Goal: Information Seeking & Learning: Learn about a topic

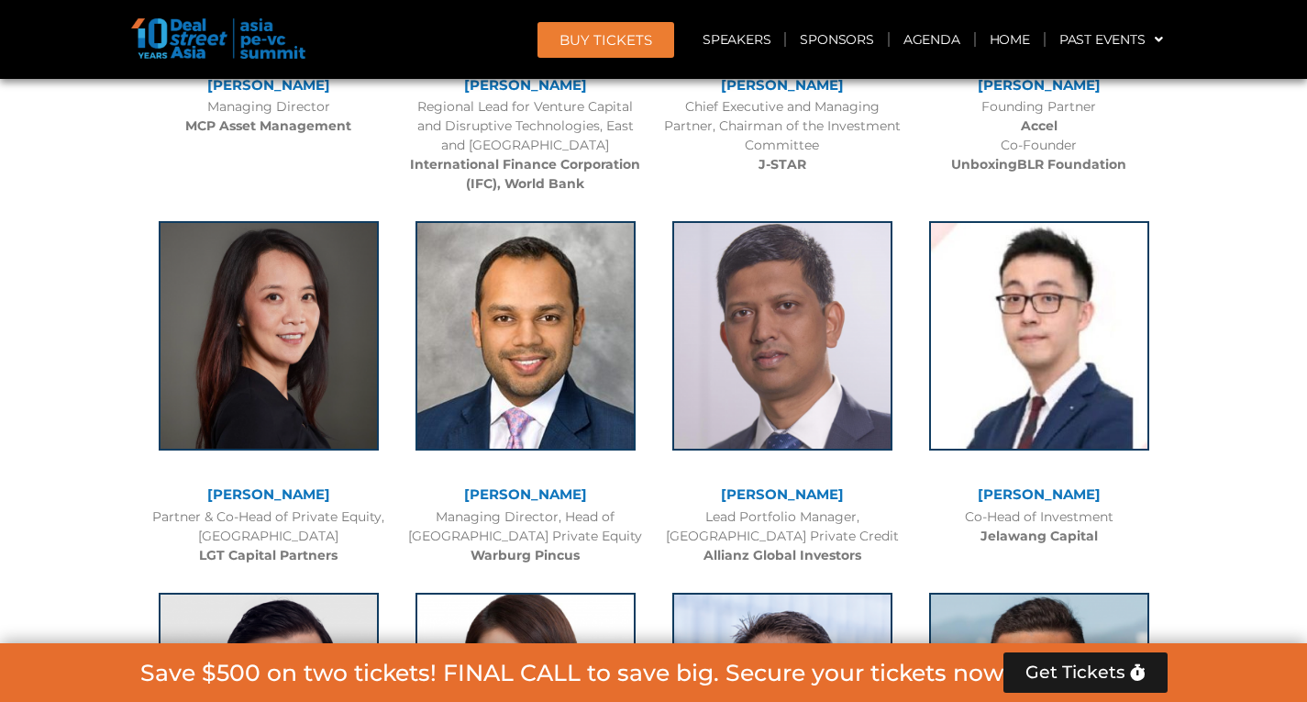
scroll to position [2698, 0]
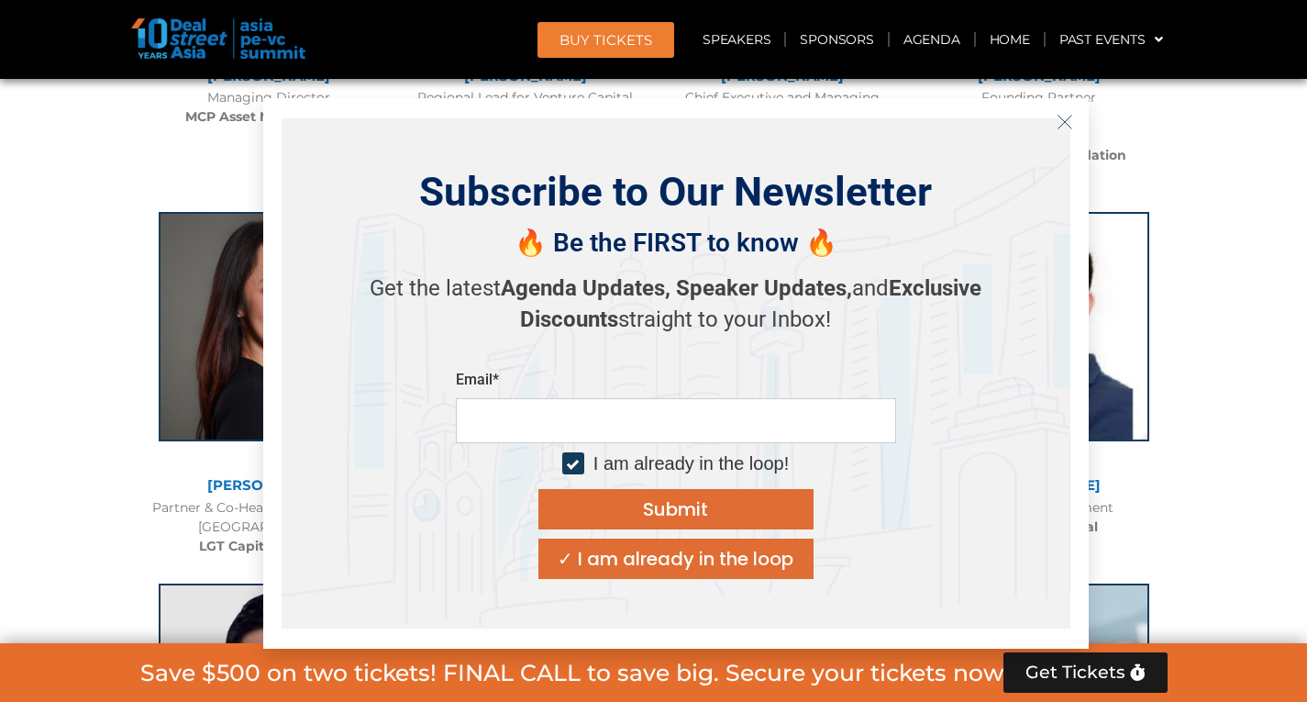
click at [1063, 115] on icon "Close" at bounding box center [1065, 122] width 17 height 17
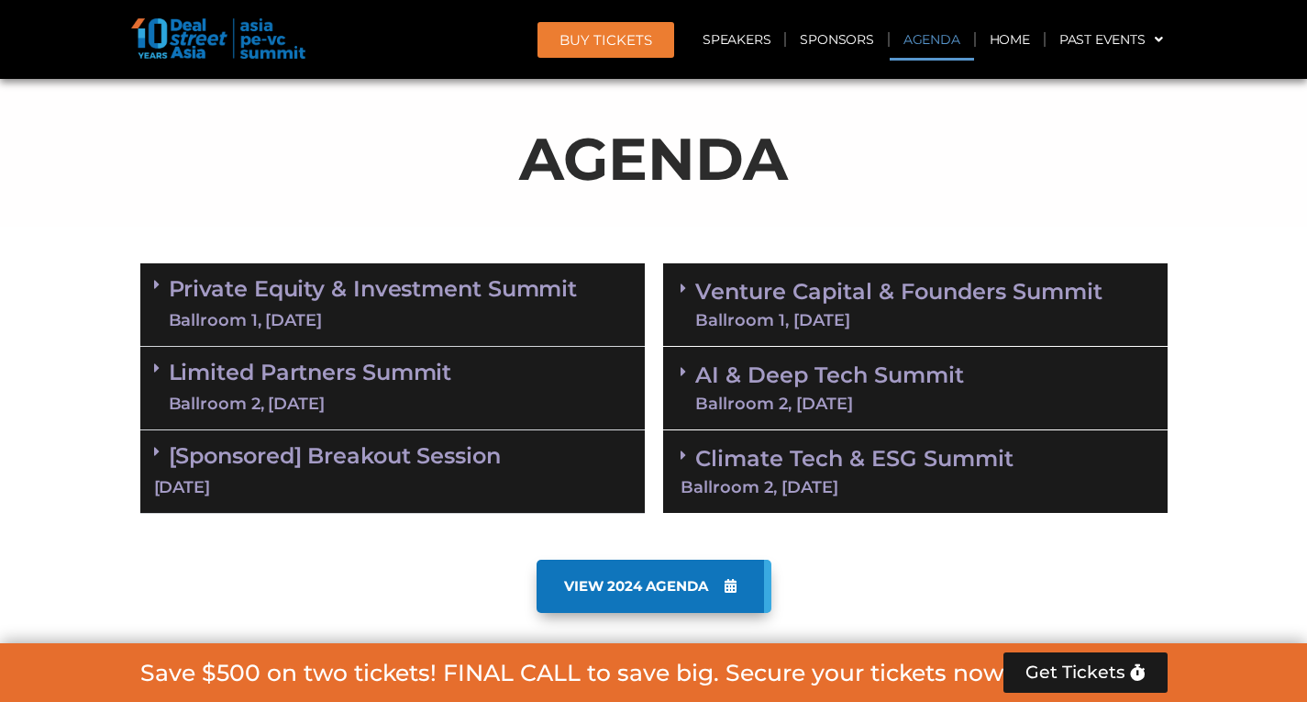
scroll to position [953, 0]
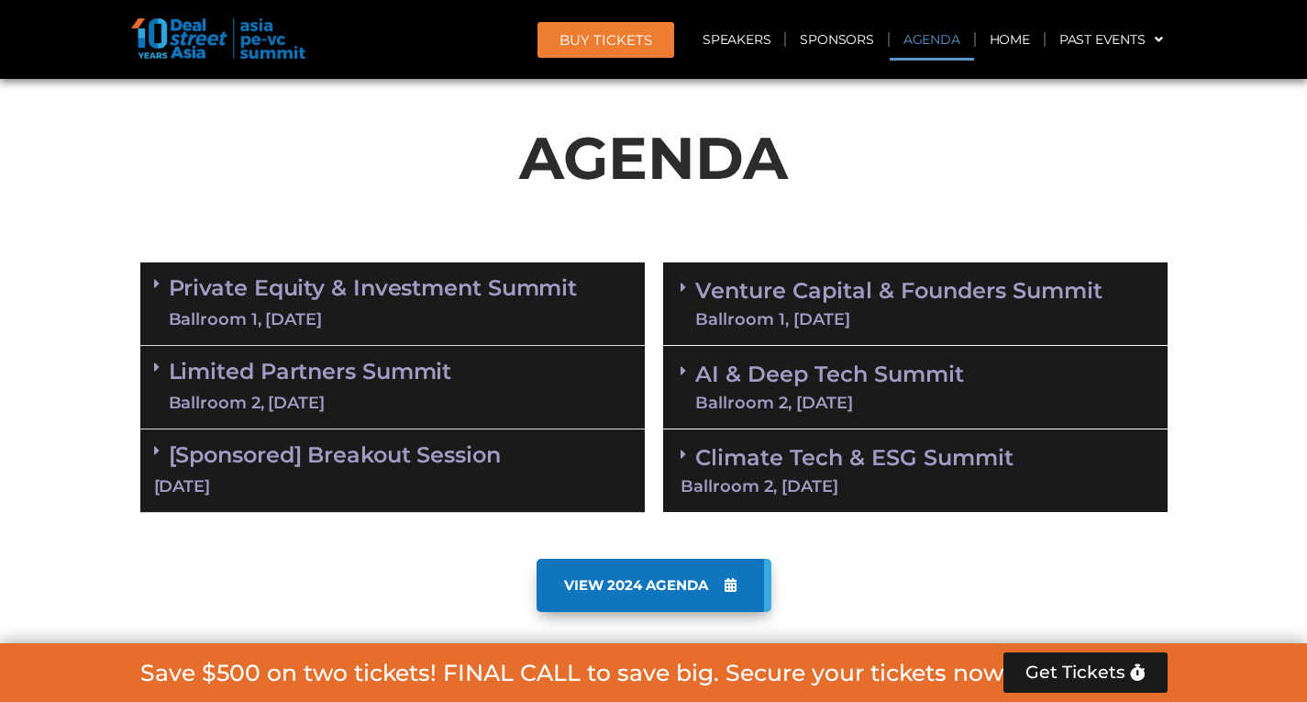
click at [170, 276] on link "Private Equity & Investment Summit Ballroom 1, [DATE]" at bounding box center [373, 303] width 409 height 55
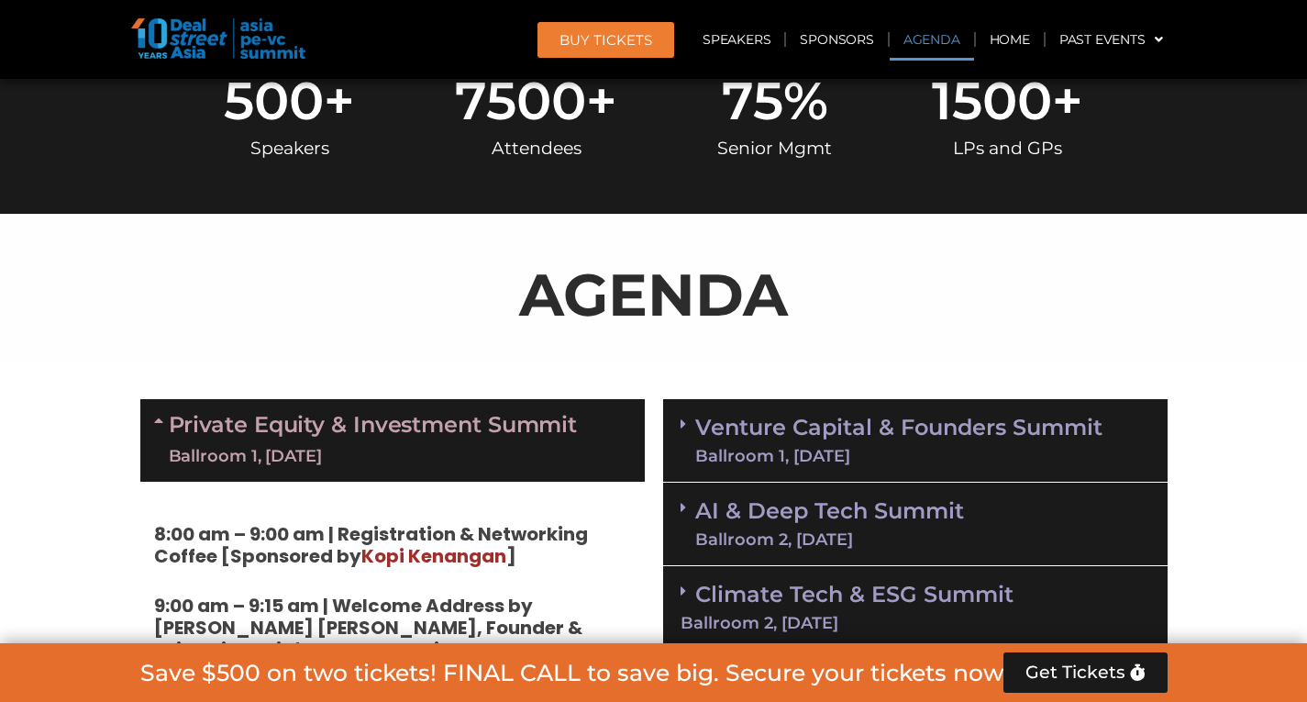
scroll to position [820, 0]
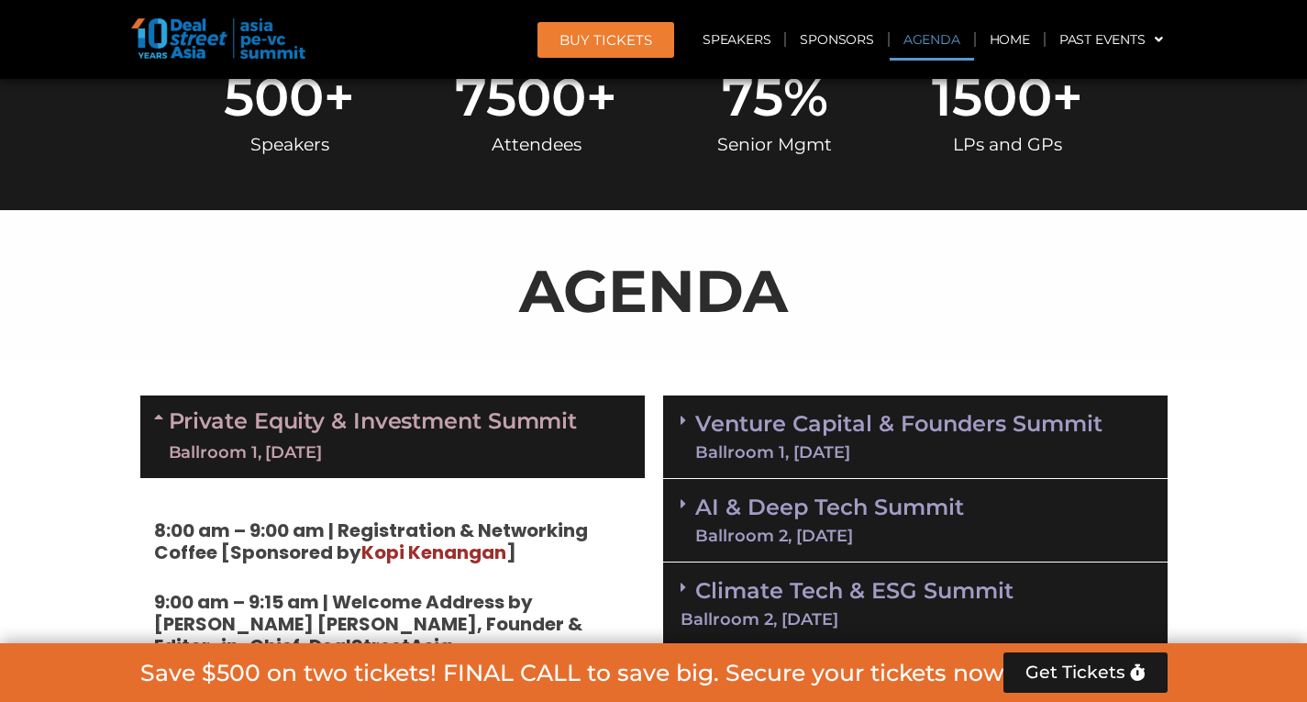
click at [249, 425] on link "Private Equity & Investment Summit Ballroom 1, [DATE]" at bounding box center [373, 436] width 409 height 55
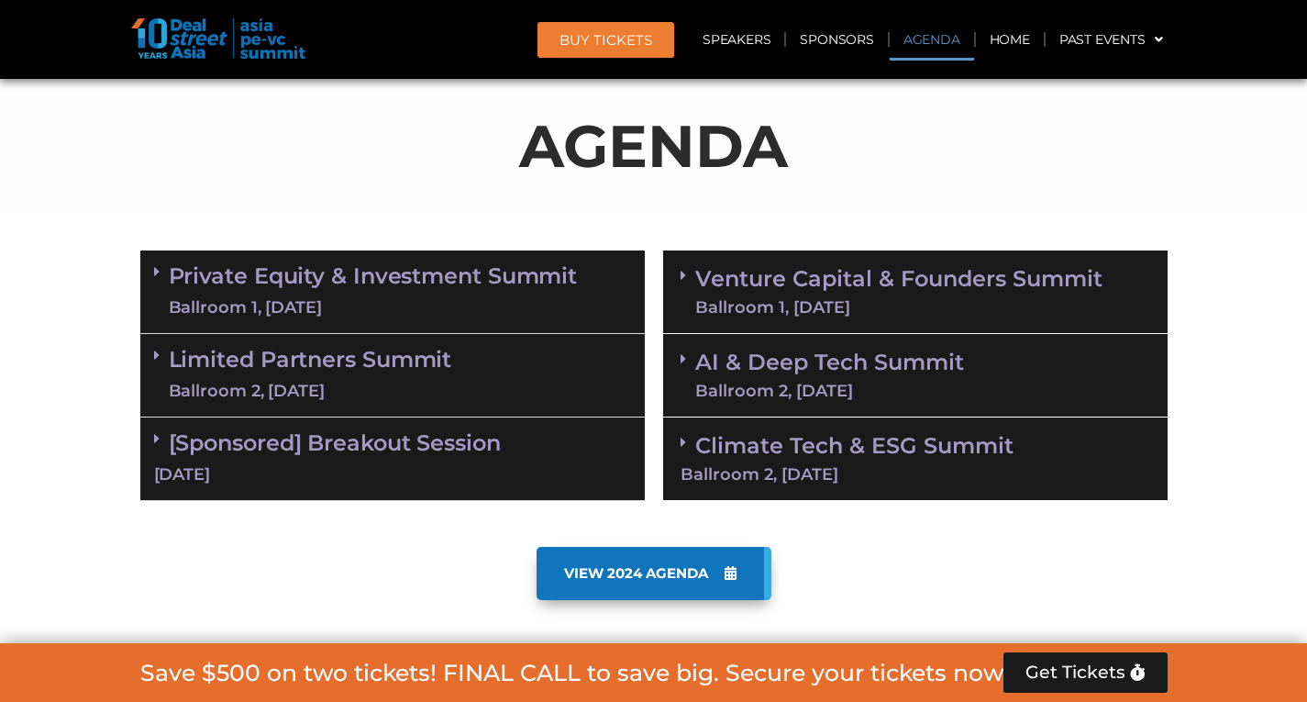
scroll to position [966, 0]
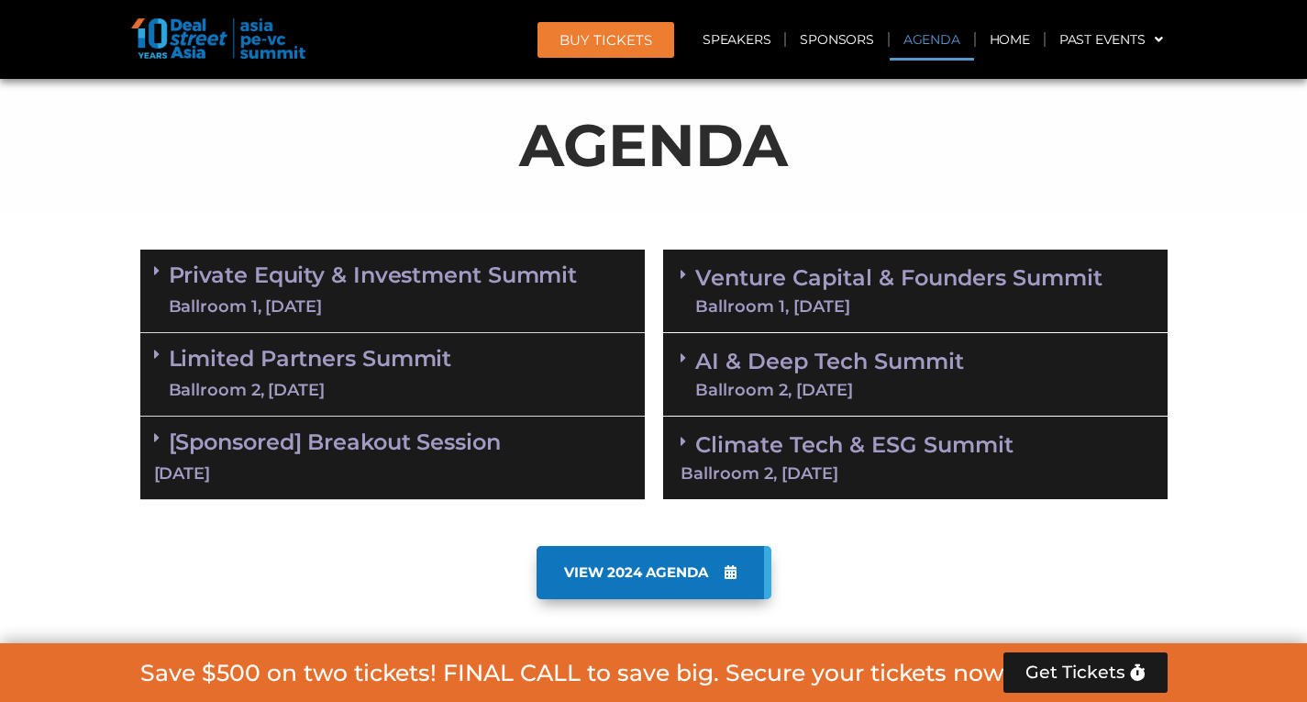
click at [496, 268] on link "Private Equity & Investment Summit Ballroom 1, [DATE]" at bounding box center [373, 290] width 409 height 55
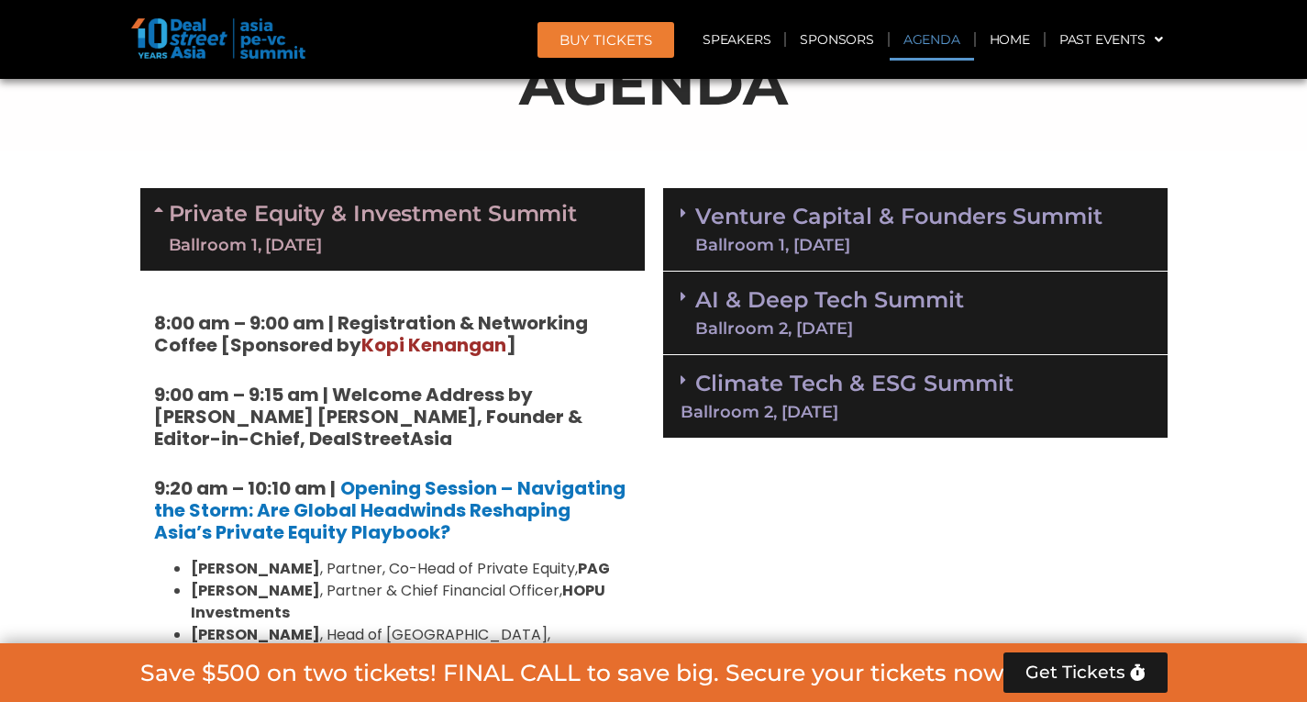
scroll to position [1028, 0]
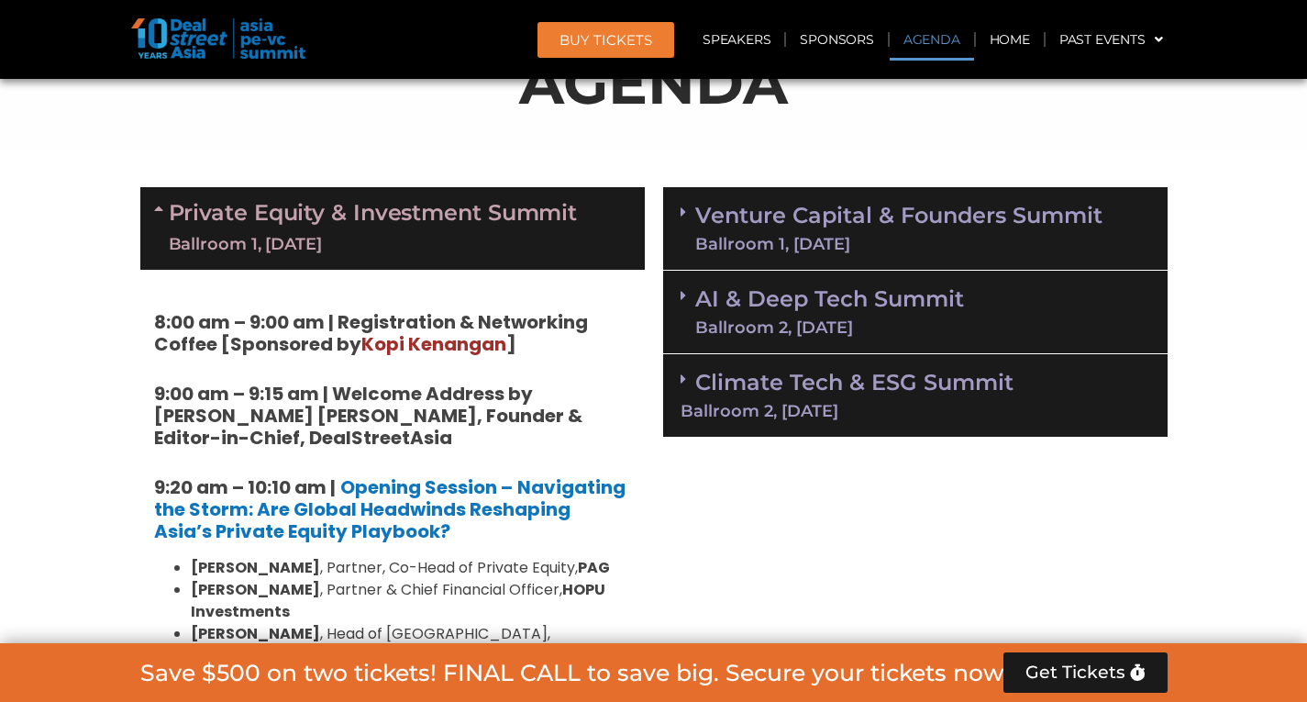
click at [792, 227] on link "Venture Capital & Founders​ Summit Ballroom 1, [DATE]" at bounding box center [898, 229] width 407 height 48
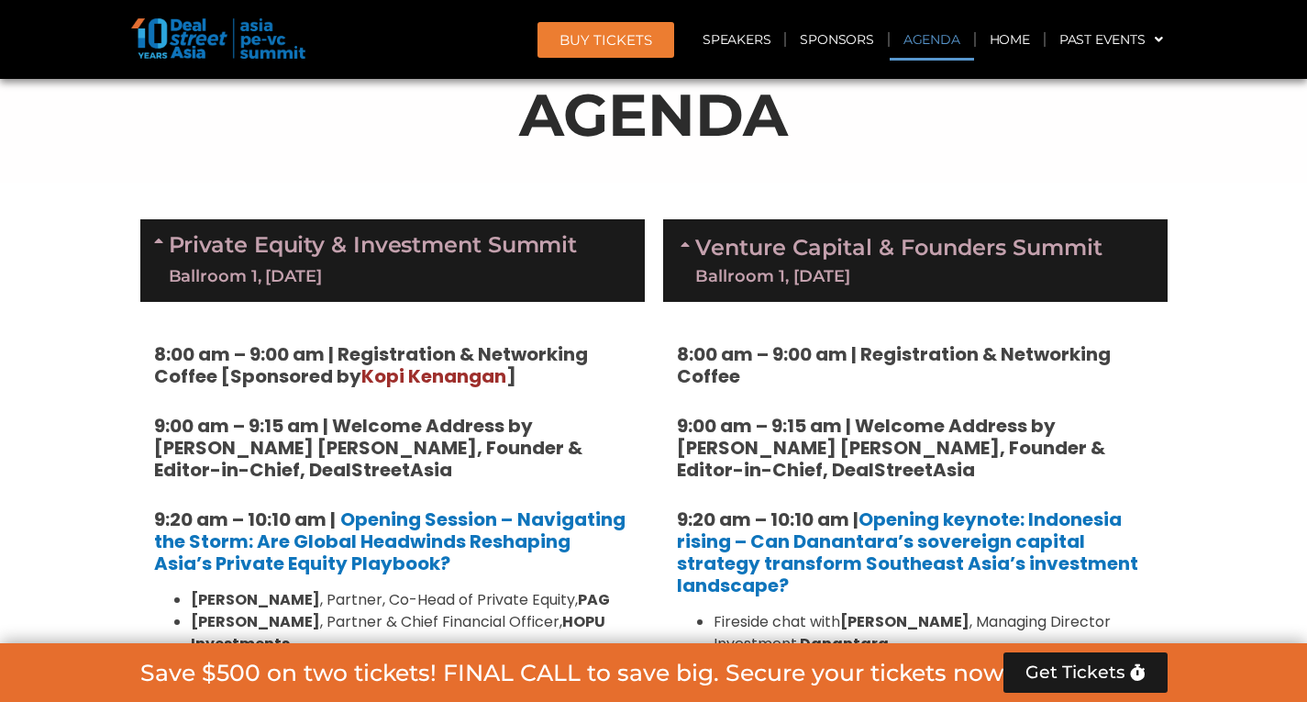
scroll to position [995, 0]
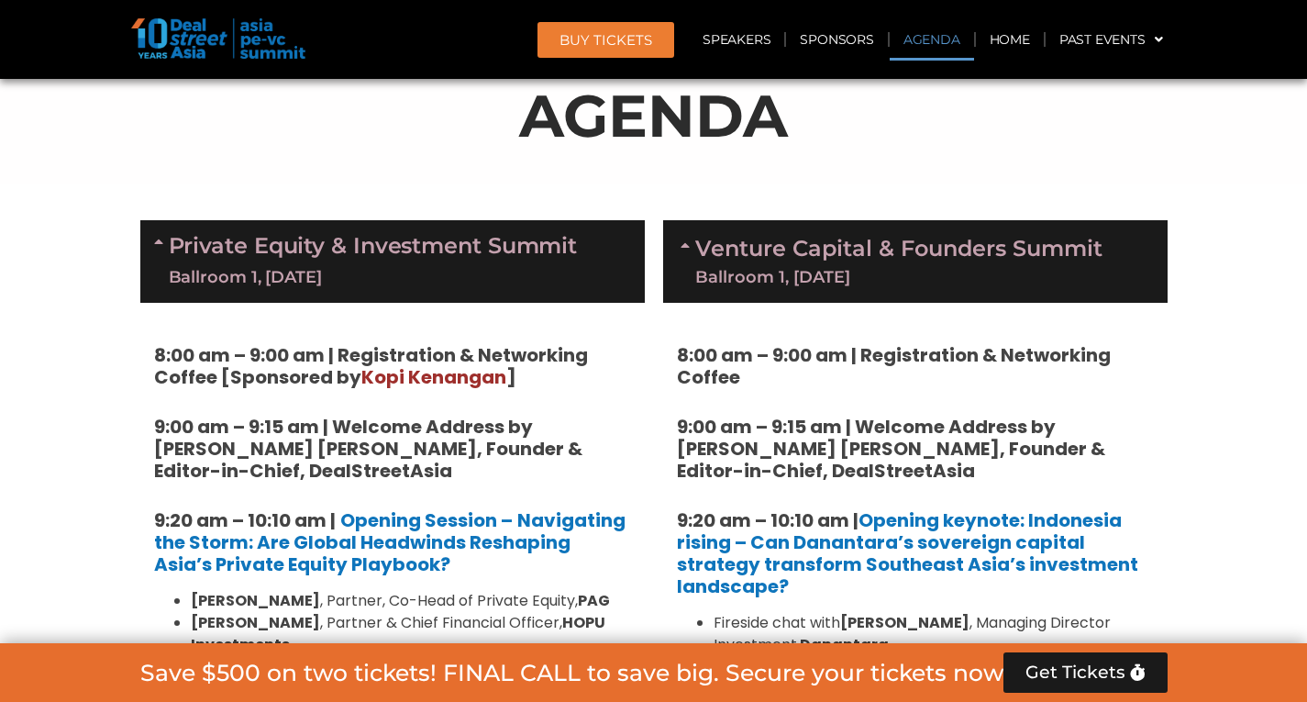
click at [735, 282] on div "Ballroom 1, [DATE]" at bounding box center [898, 277] width 407 height 17
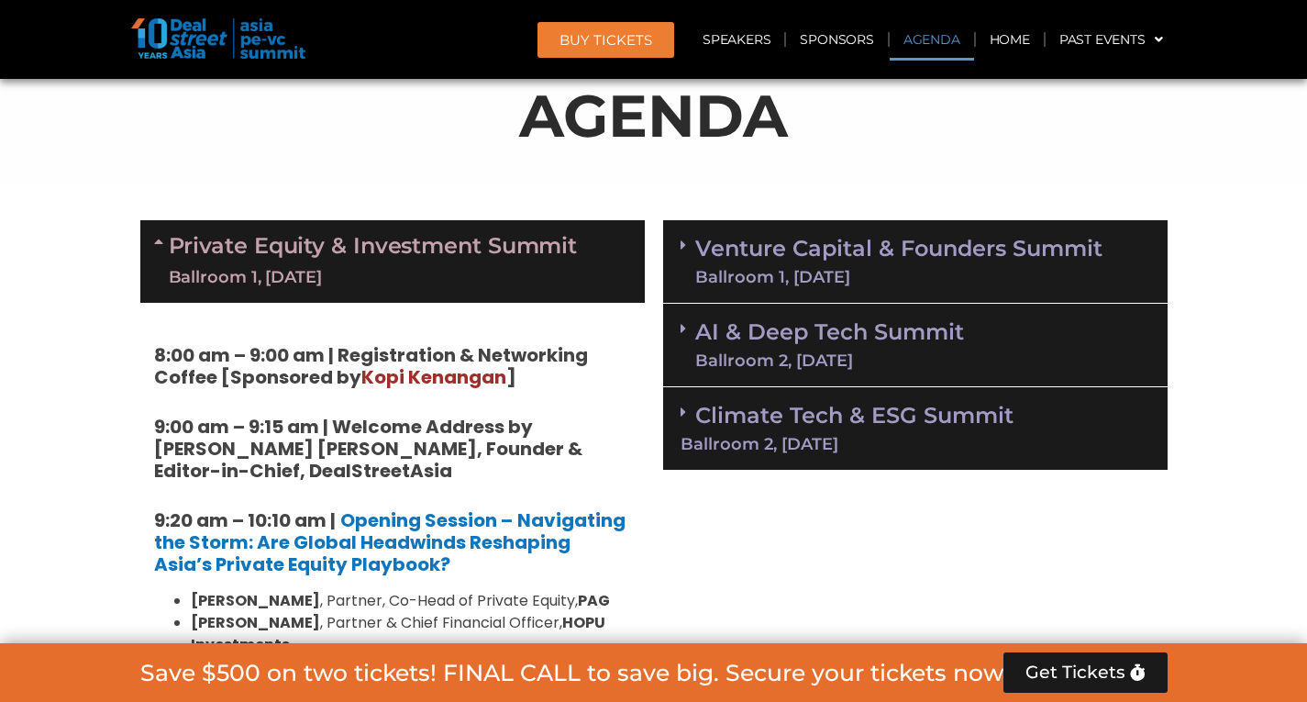
click at [575, 223] on div "Private Equity & Investment Summit Ballroom 1, [DATE]" at bounding box center [392, 261] width 504 height 83
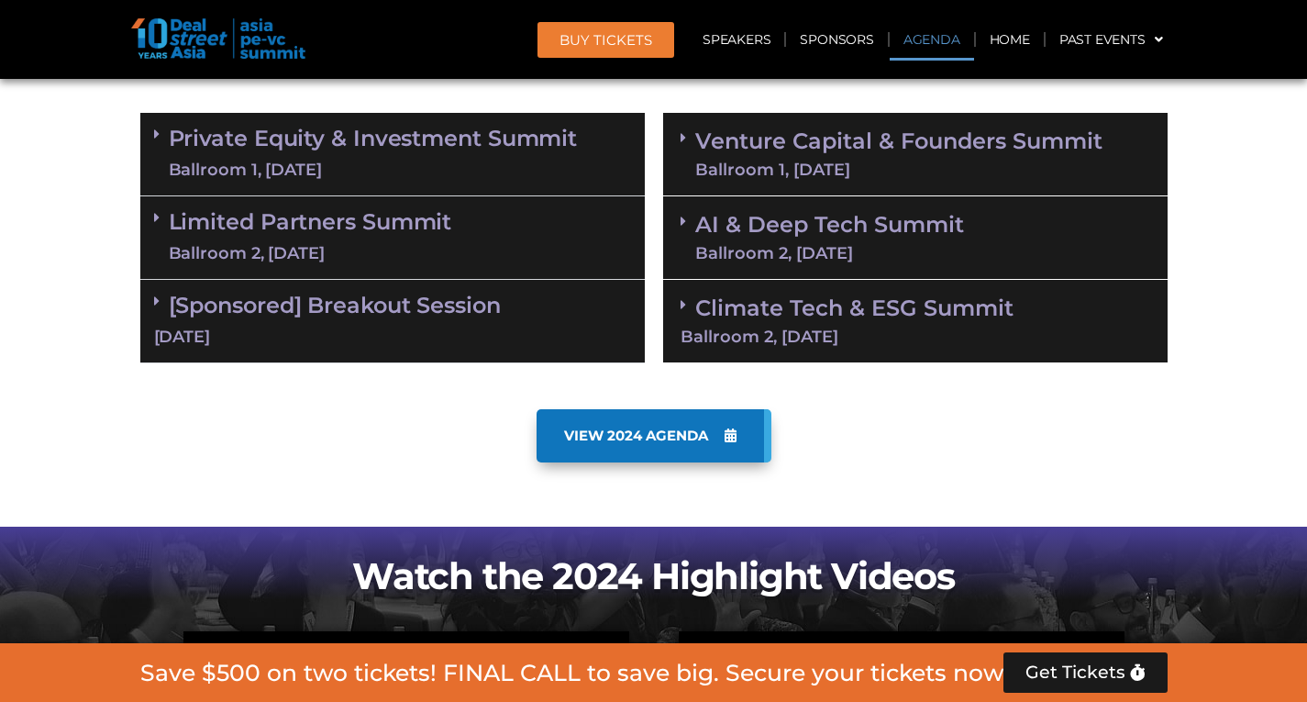
scroll to position [1106, 0]
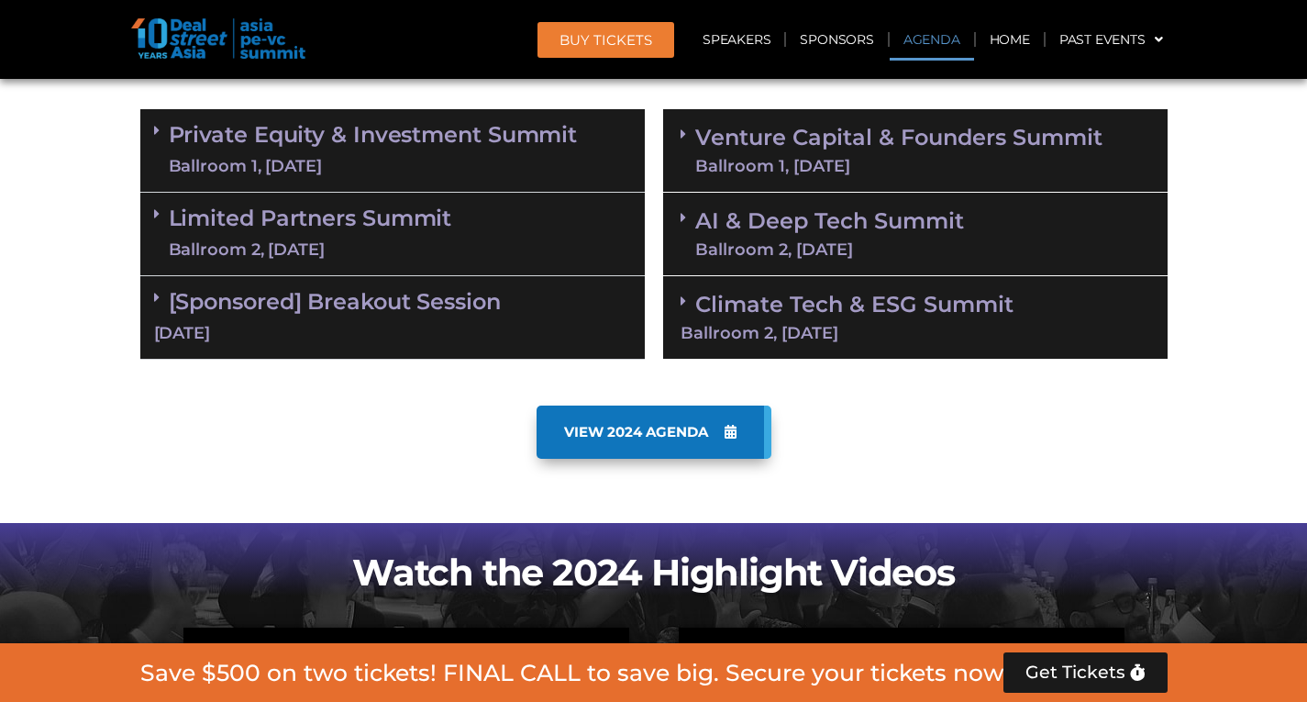
click at [614, 150] on div "Private Equity & Investment Summit Ballroom 1, [DATE]" at bounding box center [392, 150] width 504 height 83
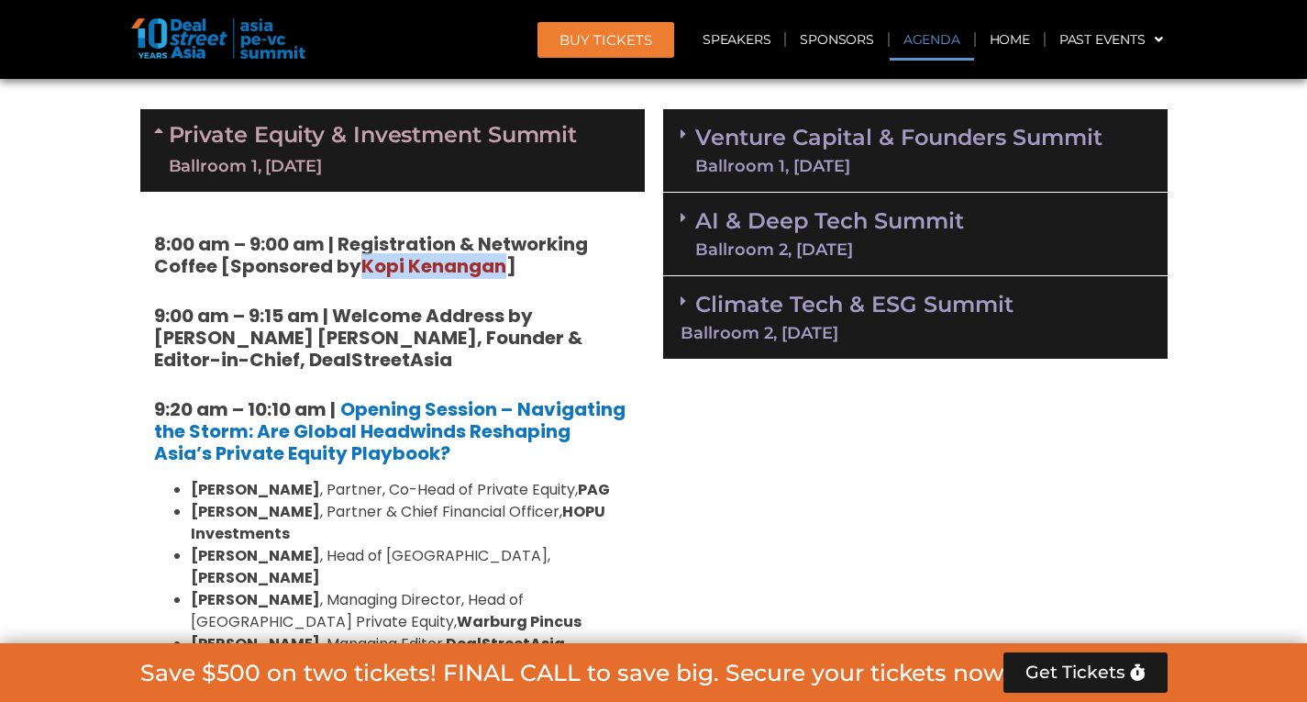
drag, startPoint x: 361, startPoint y: 265, endPoint x: 505, endPoint y: 261, distance: 144.0
click at [505, 261] on span "Kopi Kenangan" at bounding box center [433, 266] width 145 height 26
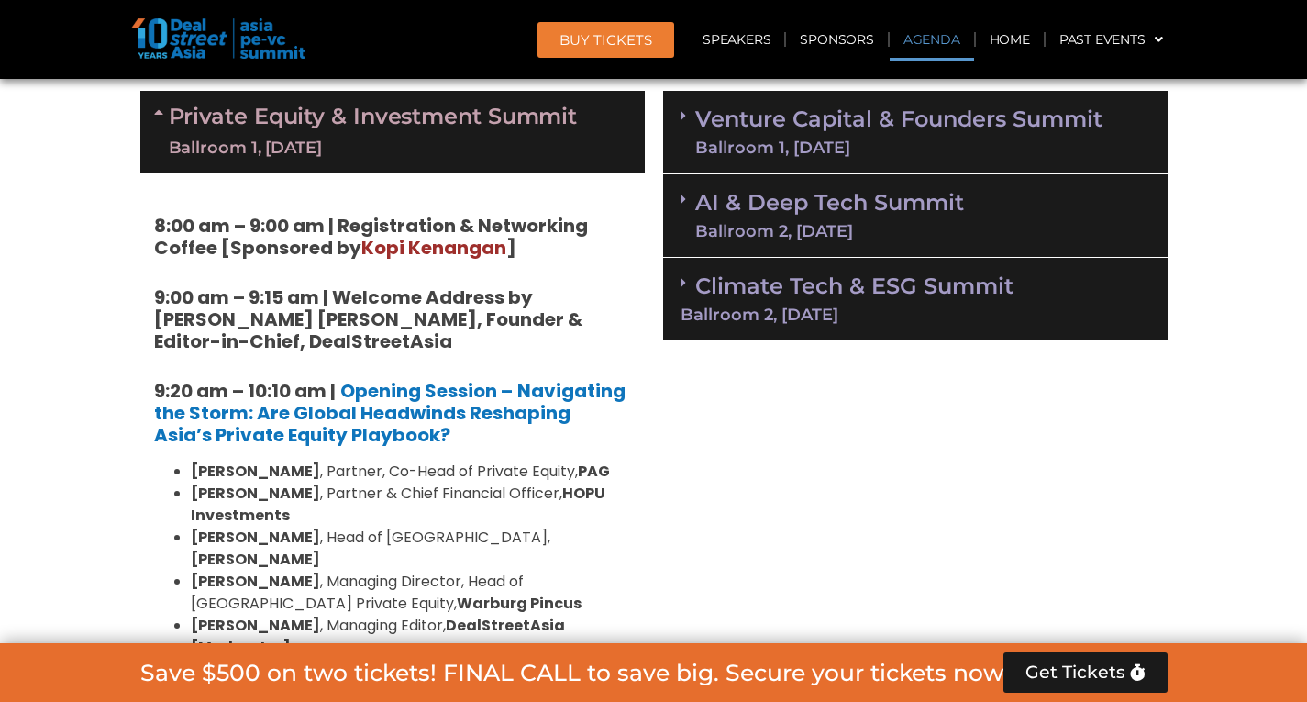
click at [508, 127] on link "Private Equity & Investment Summit Ballroom 1, [DATE]" at bounding box center [373, 132] width 409 height 55
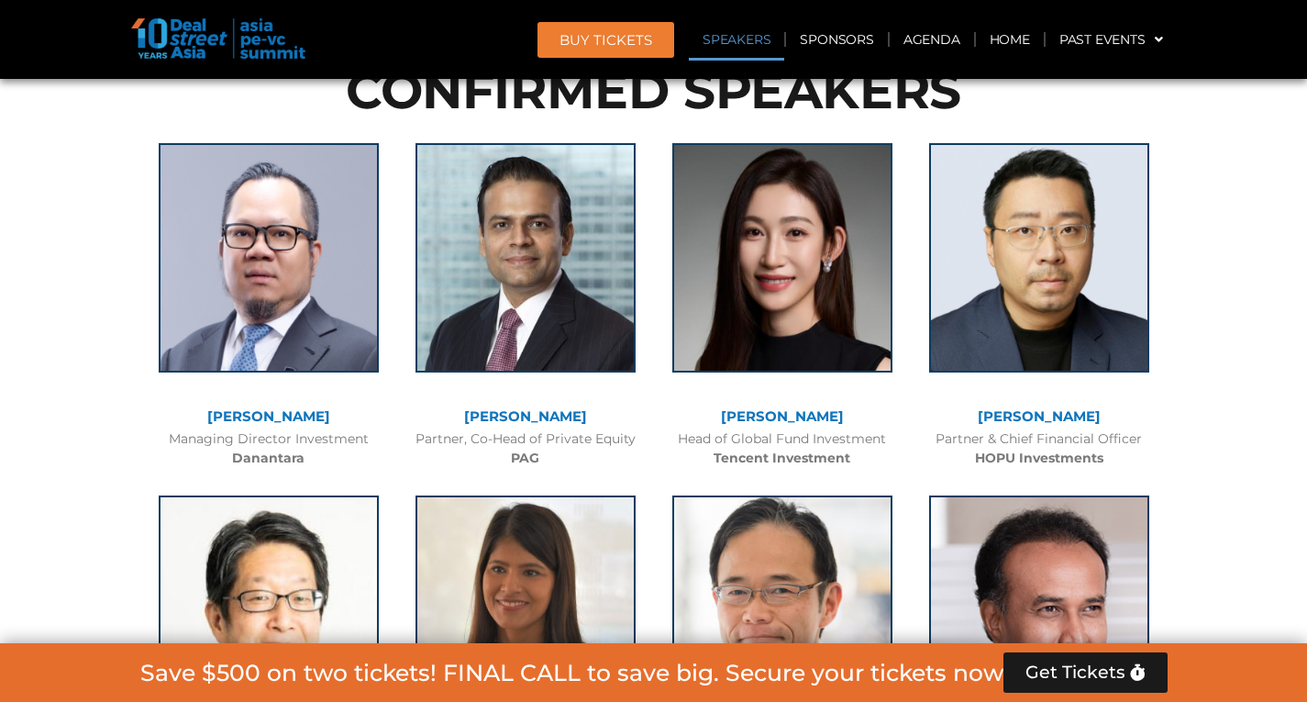
scroll to position [2002, 0]
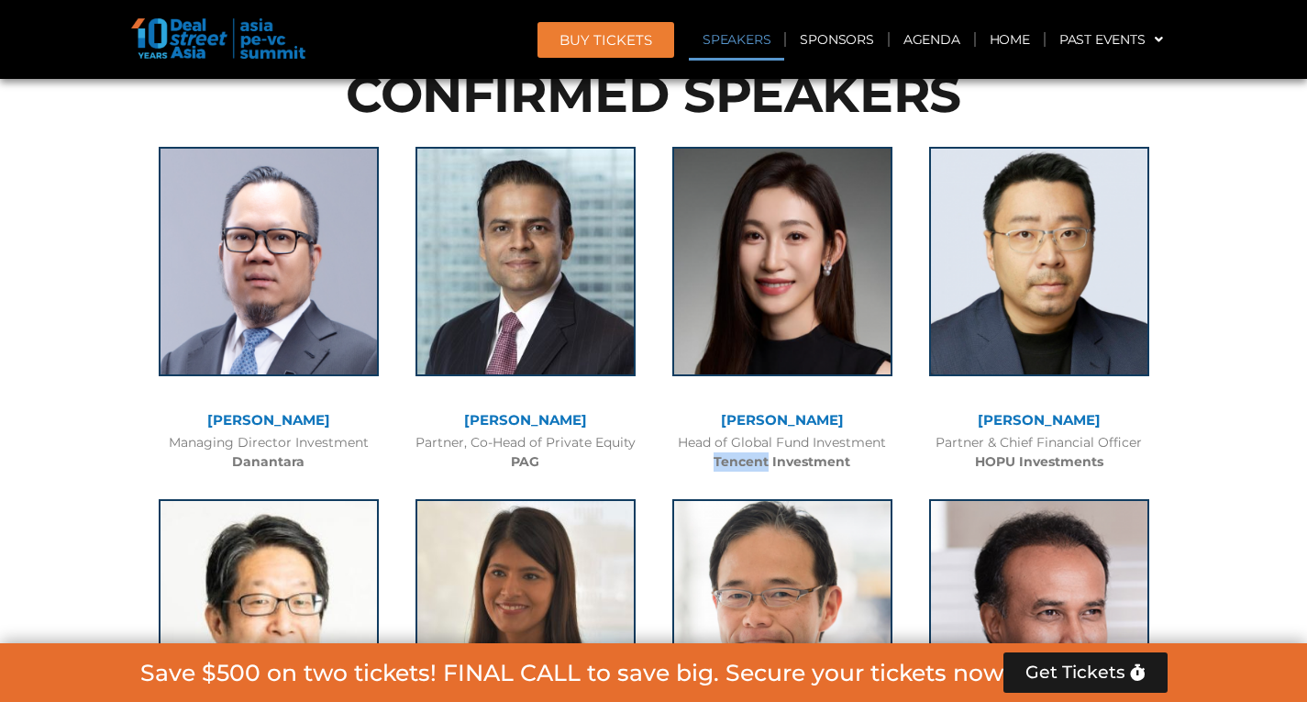
drag, startPoint x: 709, startPoint y: 459, endPoint x: 766, endPoint y: 472, distance: 58.3
click at [766, 472] on div "[PERSON_NAME] Head of Global Fund Investment Tencent Investment" at bounding box center [782, 304] width 257 height 352
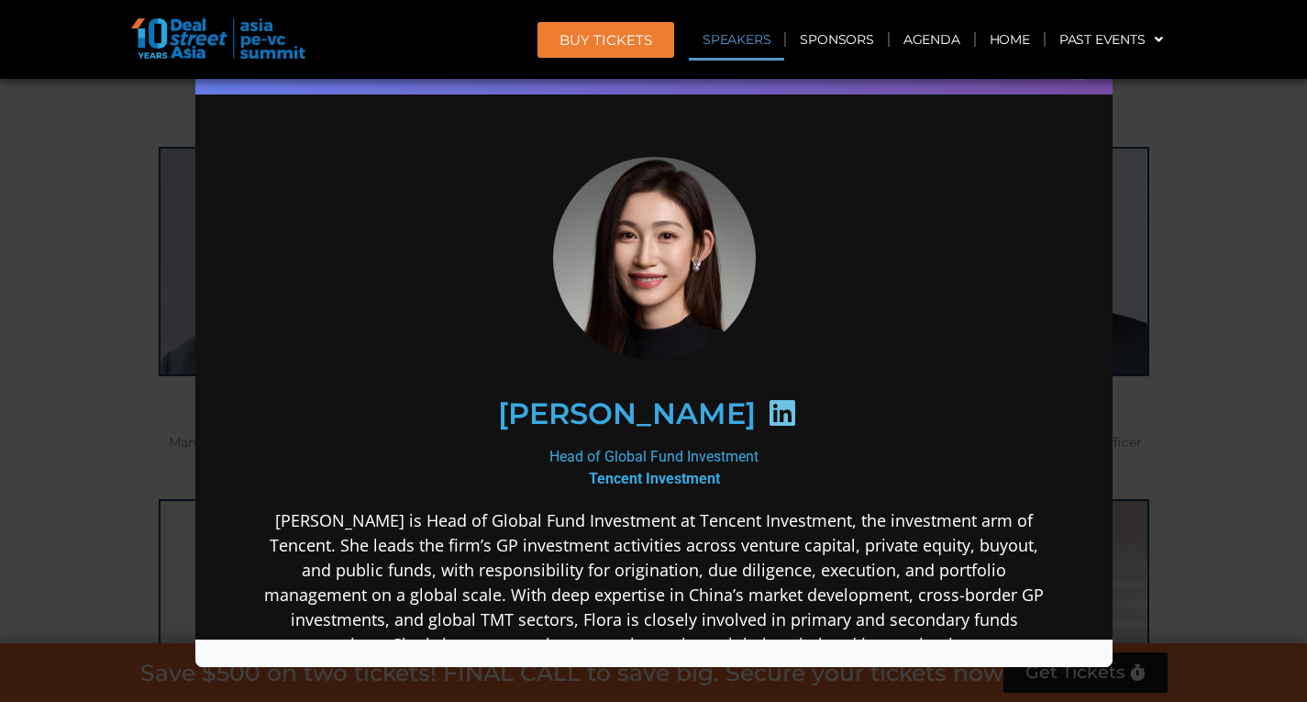
click at [1187, 257] on div "Speaker Profile ×" at bounding box center [653, 351] width 1307 height 702
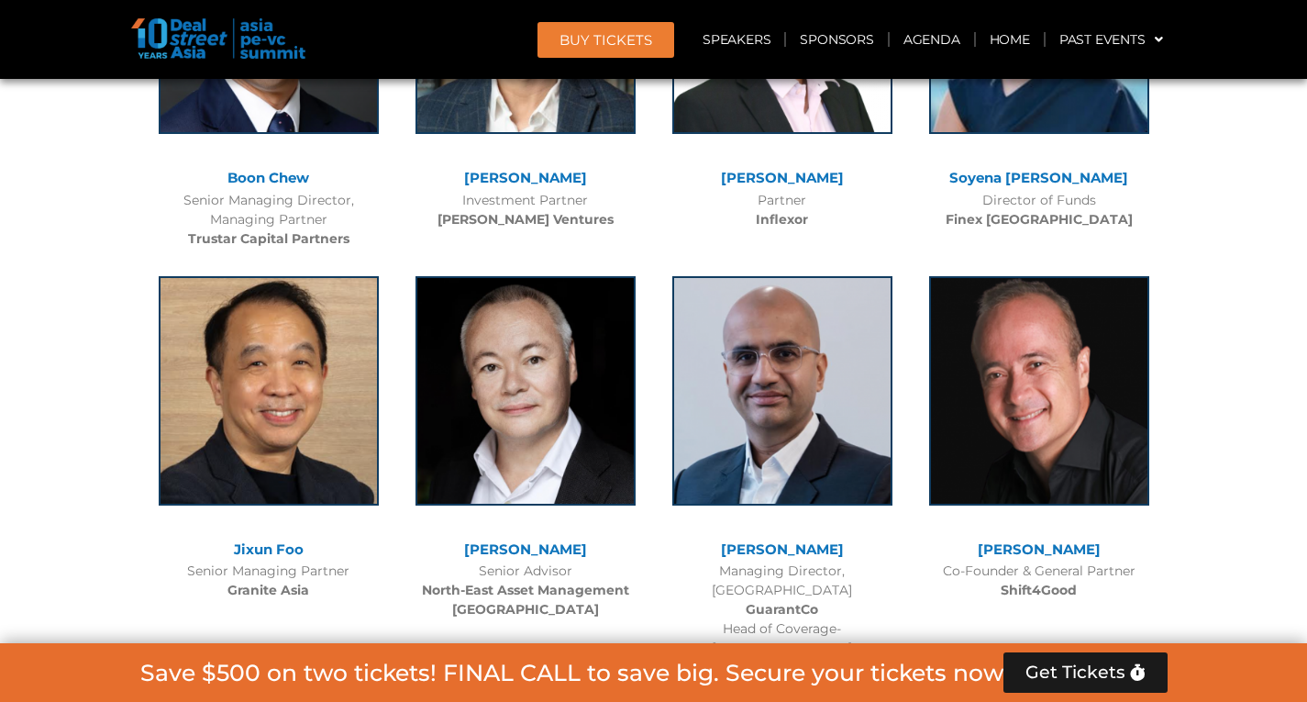
scroll to position [9659, 0]
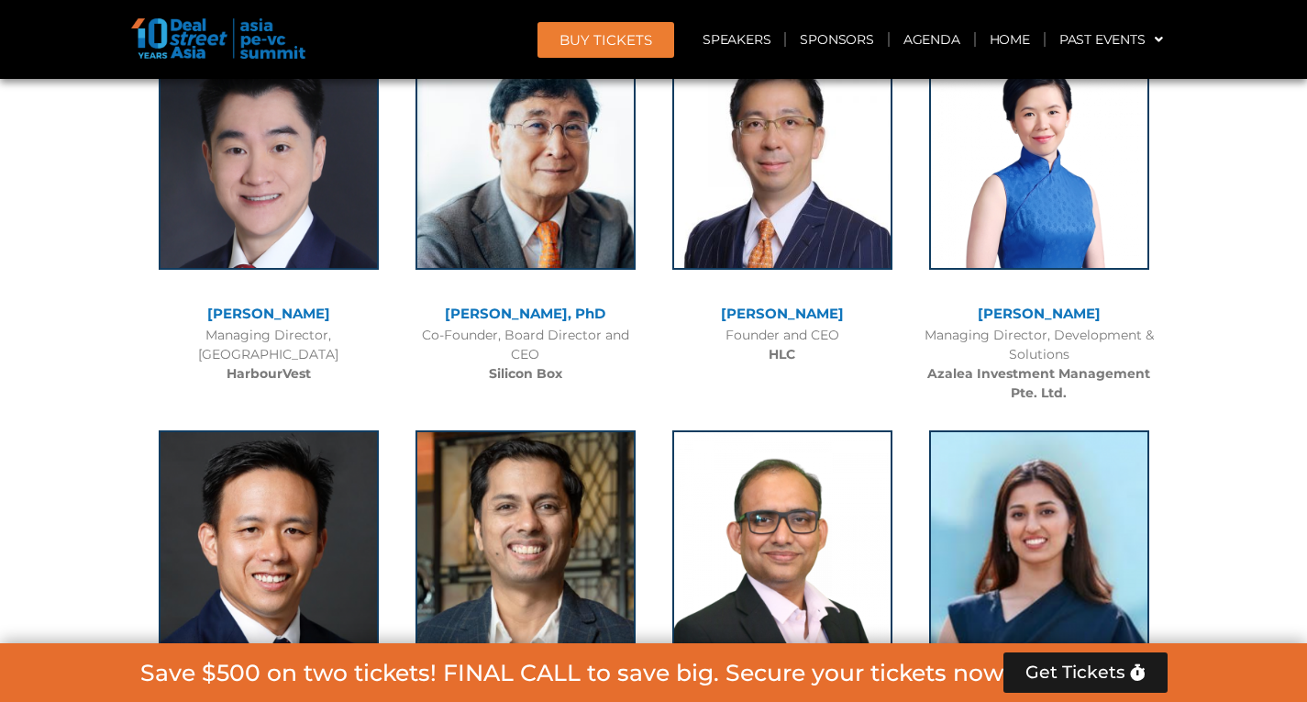
drag, startPoint x: 870, startPoint y: 349, endPoint x: 785, endPoint y: 326, distance: 88.1
click at [785, 412] on div "[PERSON_NAME] Partner Inflexor" at bounding box center [782, 588] width 257 height 352
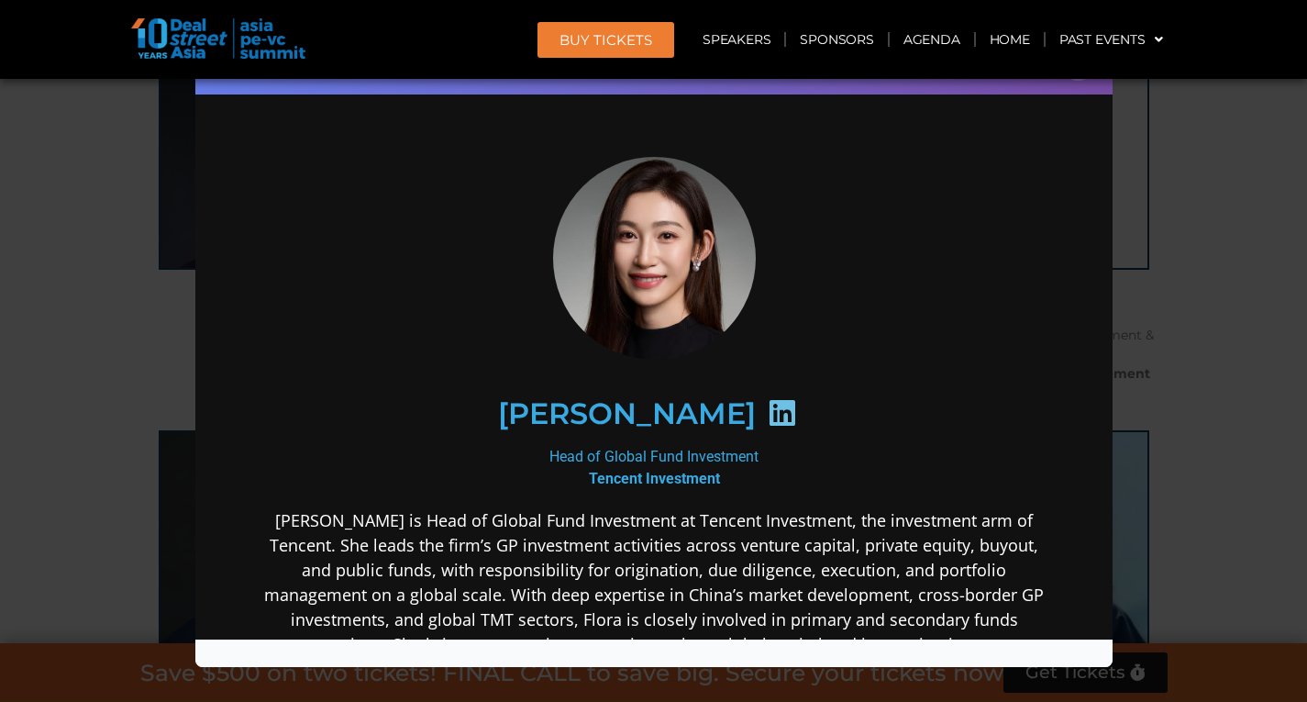
click at [1282, 172] on div "Speaker Profile ×" at bounding box center [653, 351] width 1307 height 702
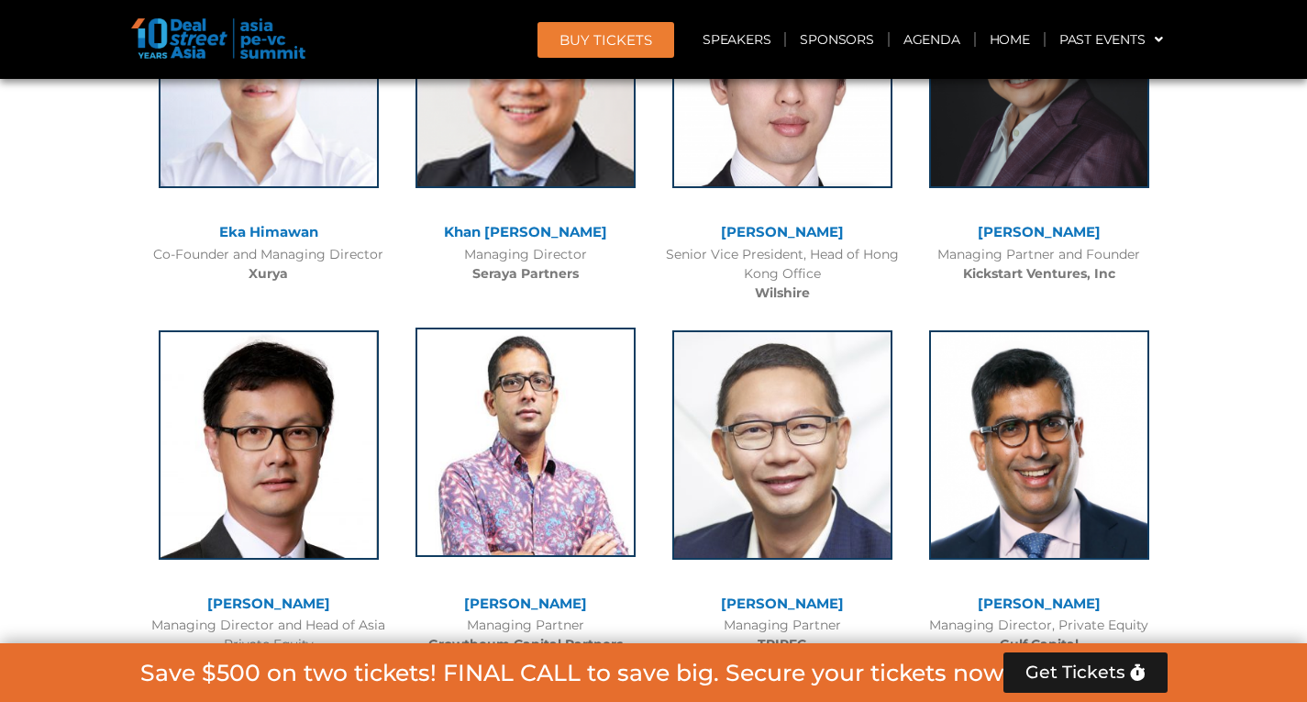
scroll to position [4454, 0]
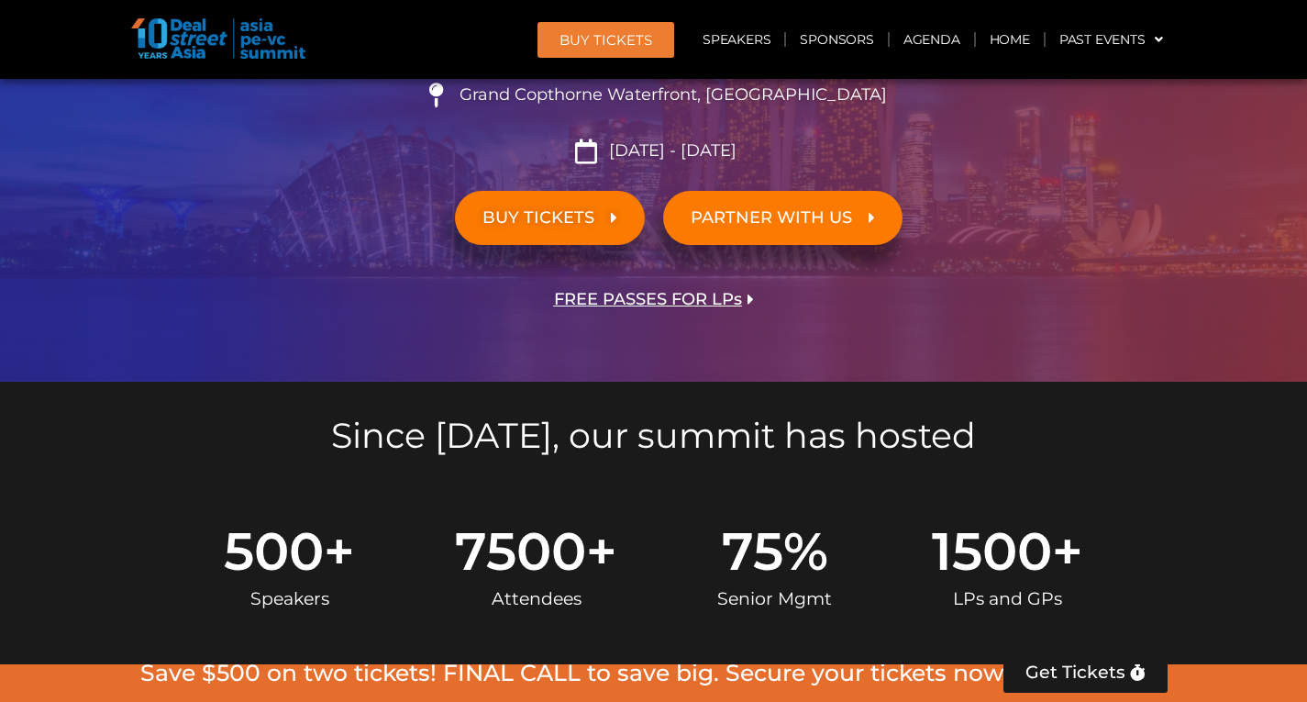
click at [608, 297] on span "FREE PASSES FOR LPs" at bounding box center [648, 299] width 188 height 17
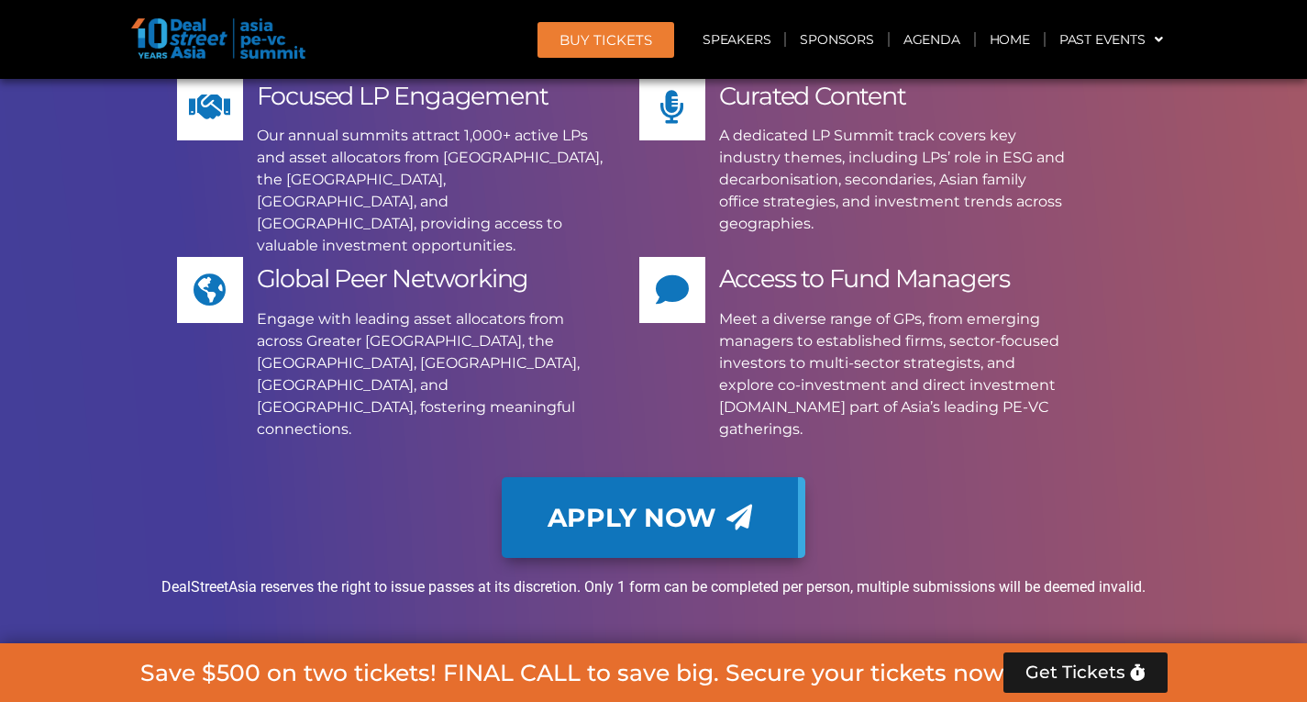
scroll to position [15092, 0]
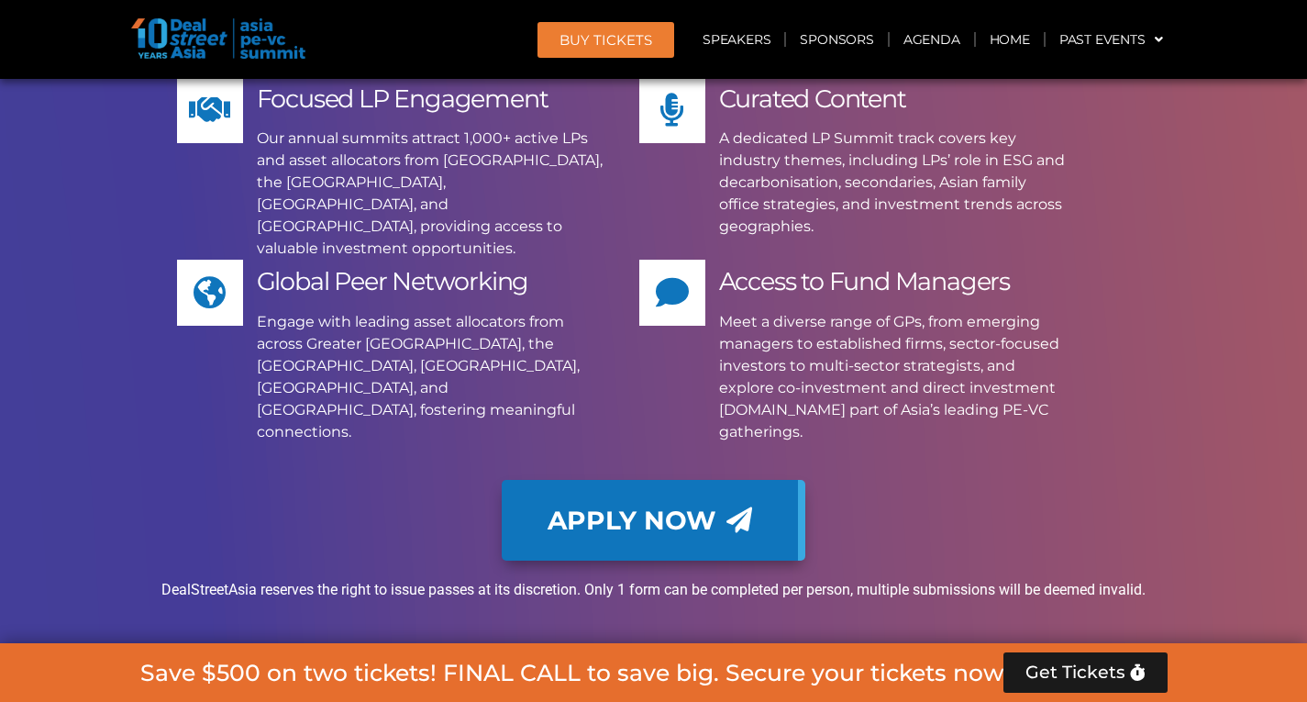
click at [612, 507] on span "Apply Now" at bounding box center [632, 520] width 169 height 26
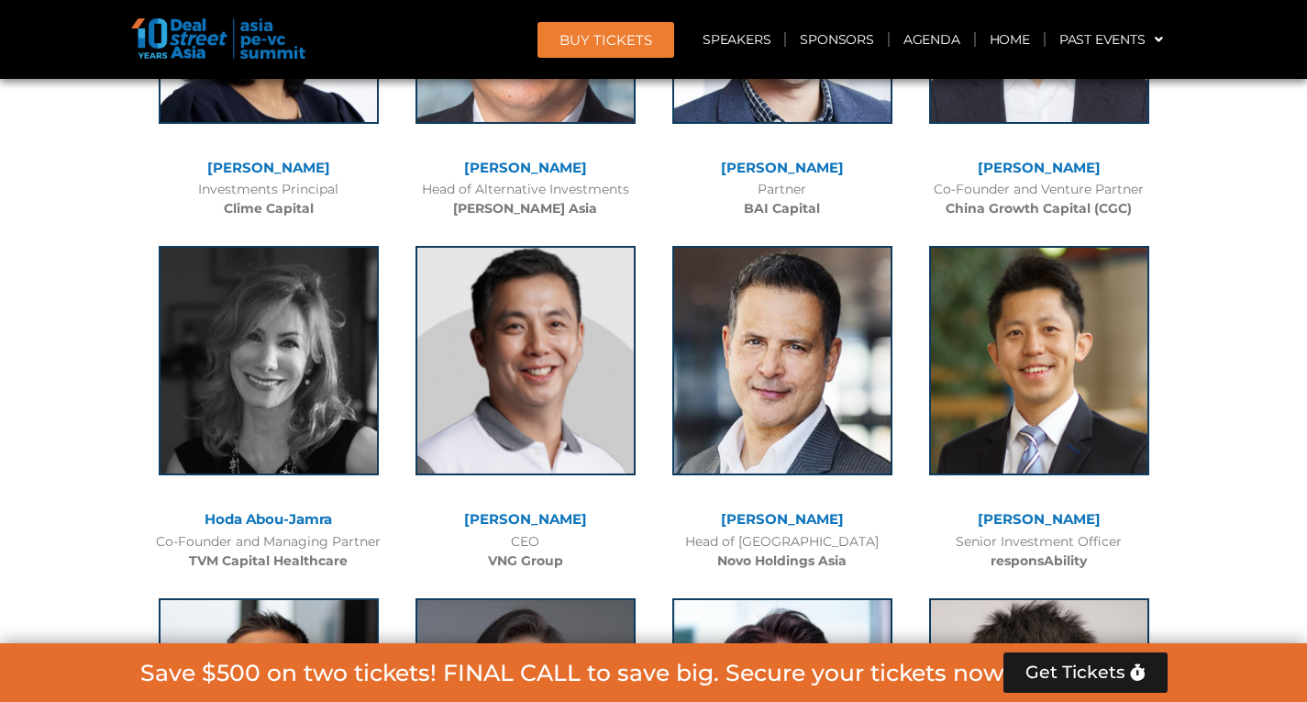
scroll to position [6669, 0]
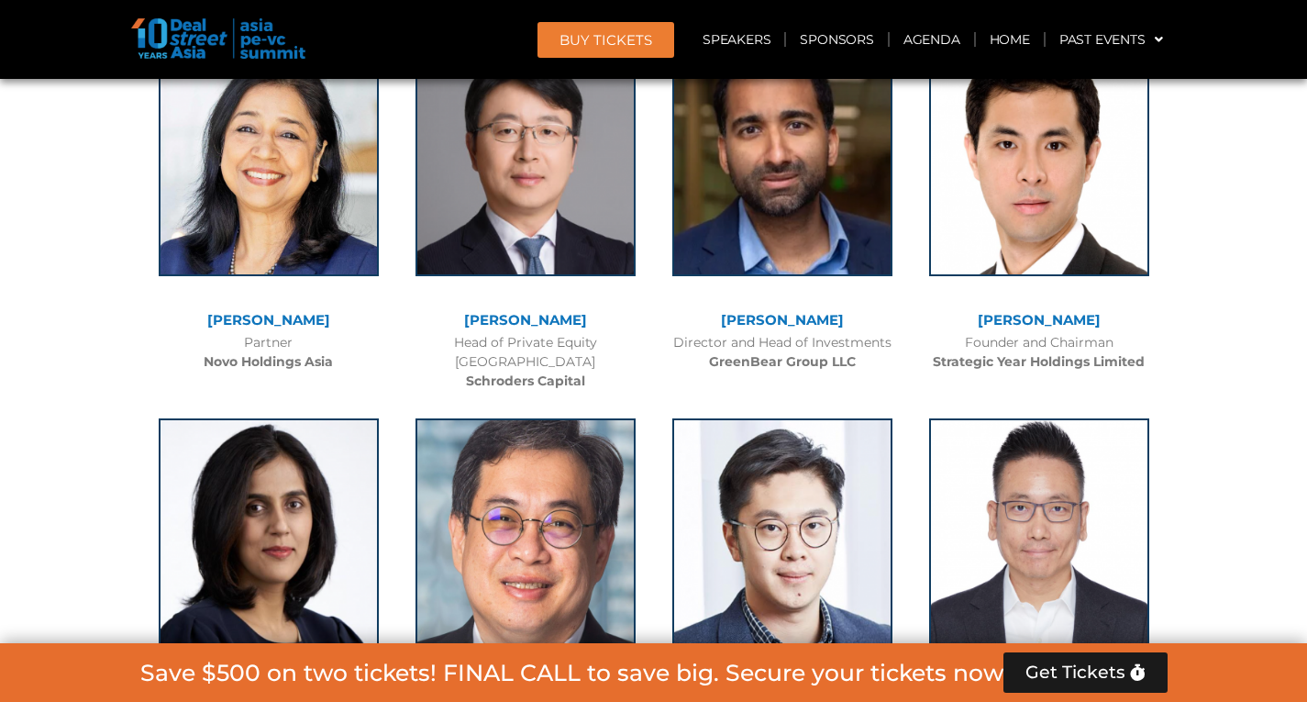
drag, startPoint x: 525, startPoint y: 337, endPoint x: 99, endPoint y: 368, distance: 426.7
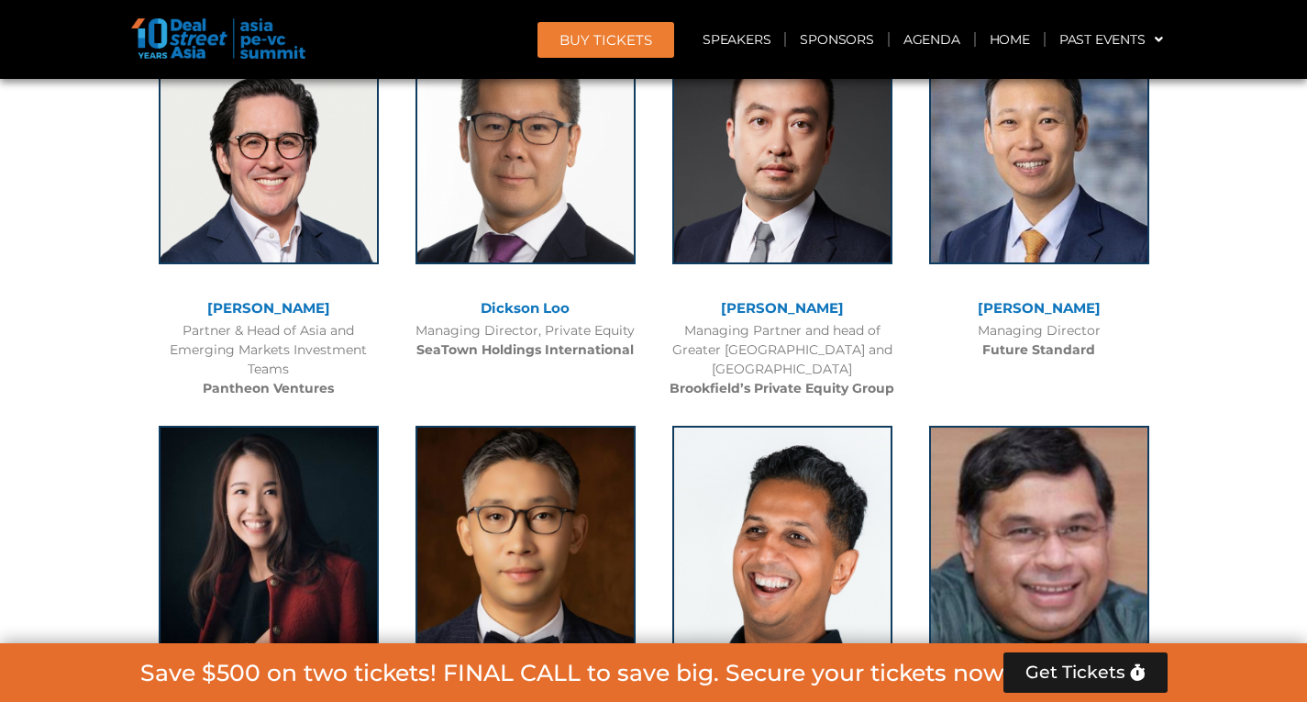
scroll to position [5813, 0]
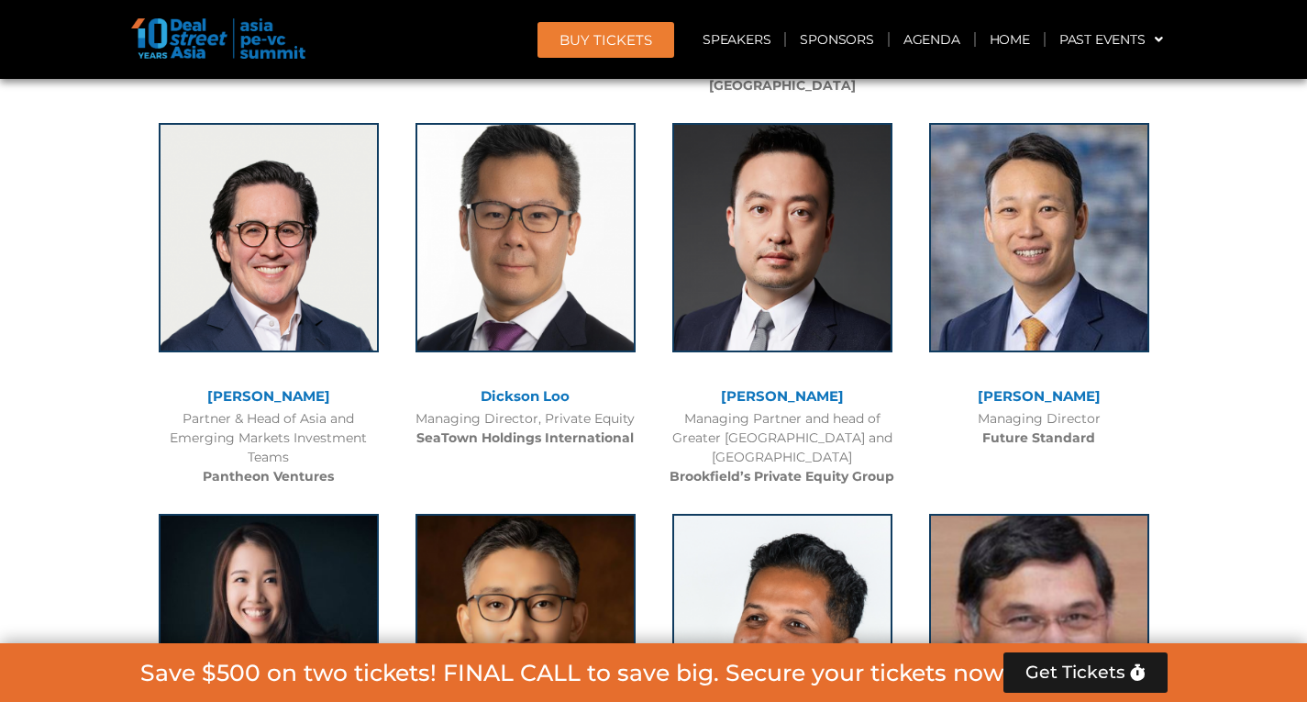
drag, startPoint x: 99, startPoint y: 368, endPoint x: 99, endPoint y: 404, distance: 36.7
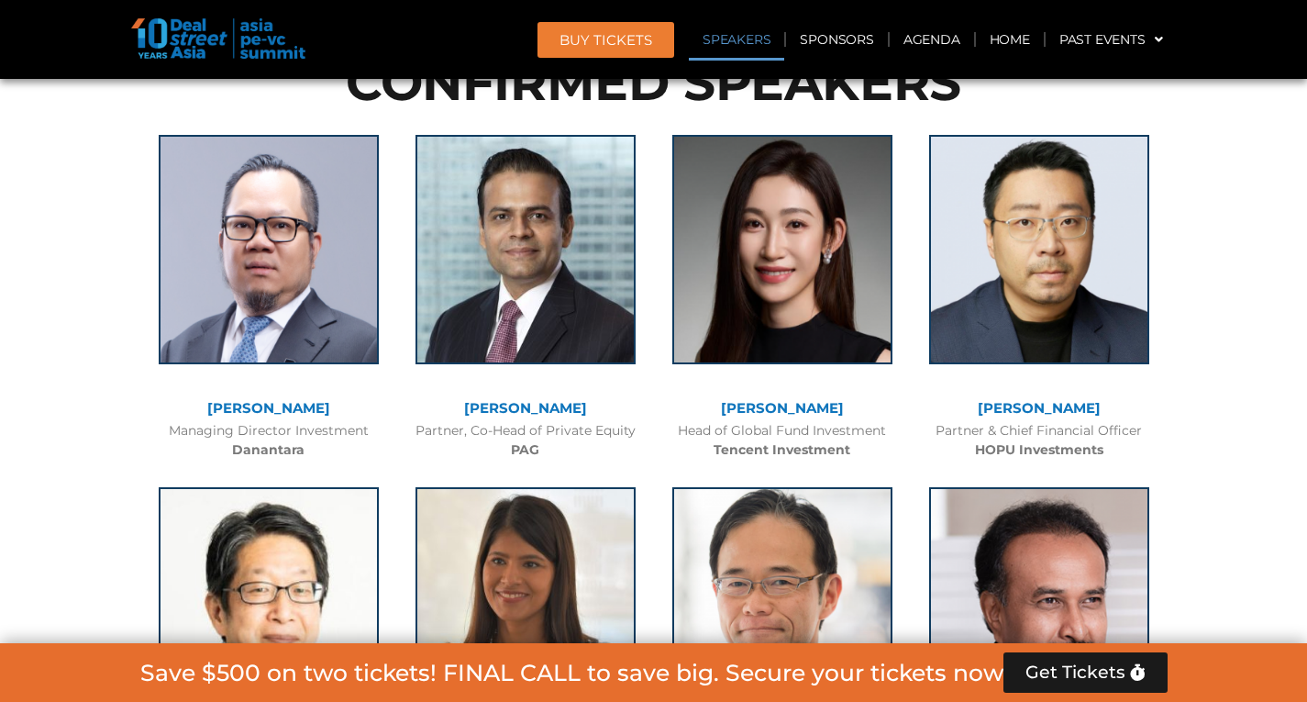
scroll to position [1922, 0]
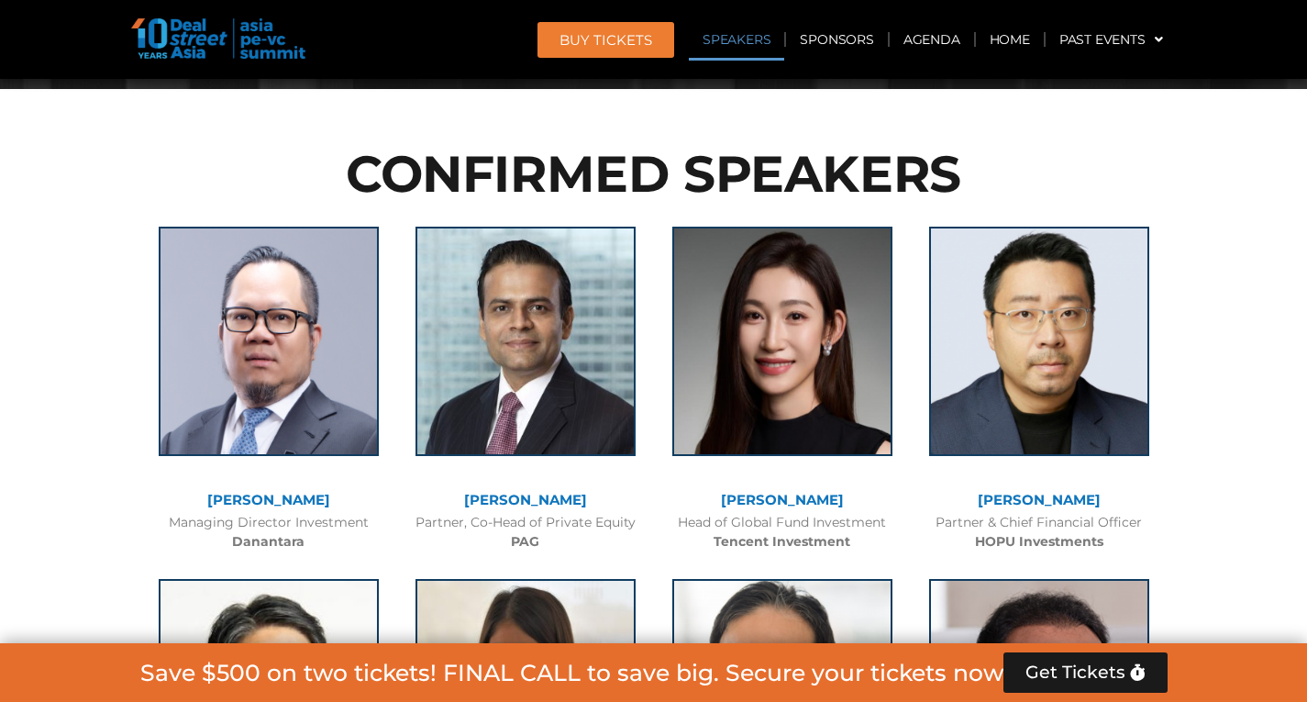
drag, startPoint x: 99, startPoint y: 404, endPoint x: 46, endPoint y: 518, distance: 125.5
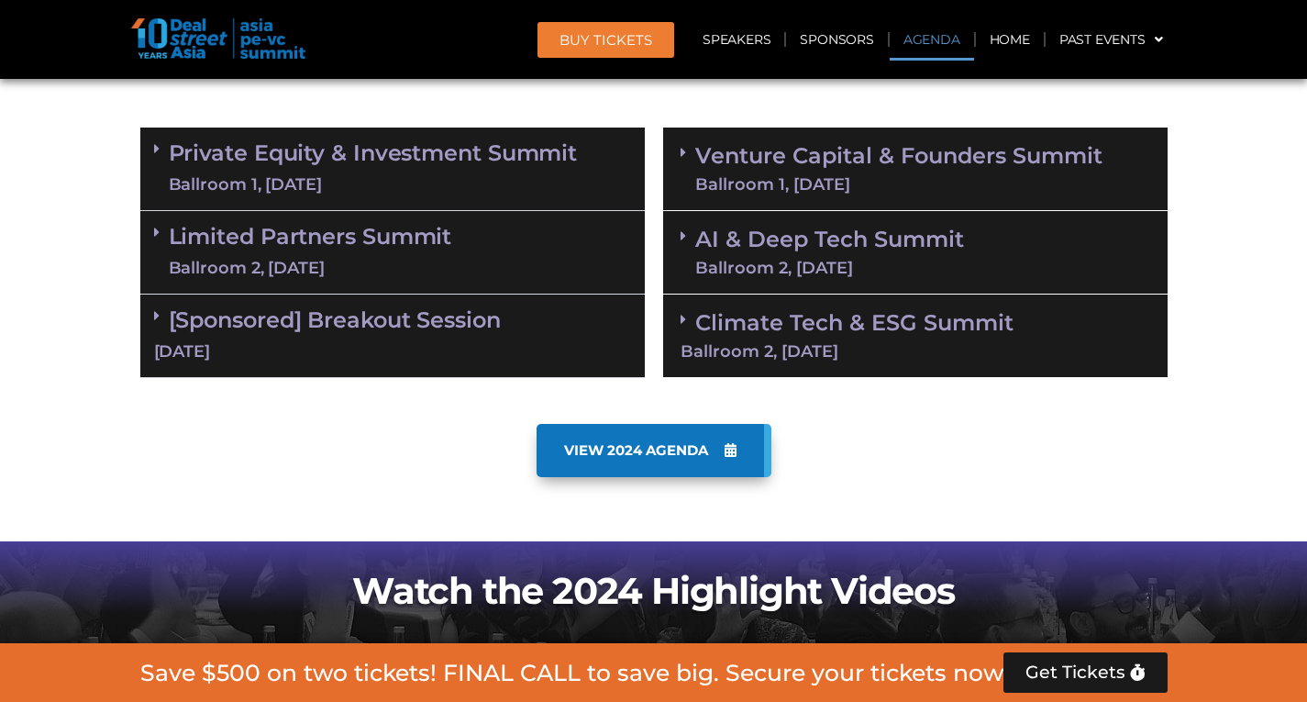
scroll to position [1082, 0]
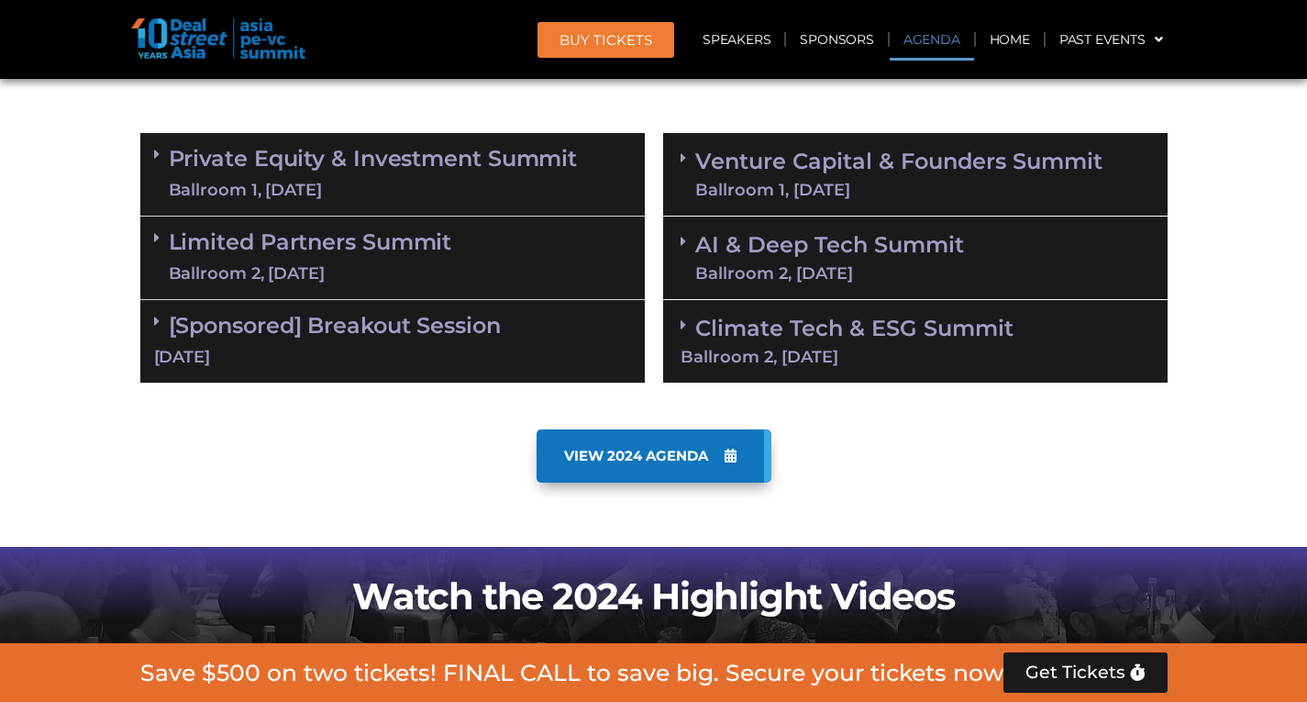
click at [452, 172] on link "Private Equity & Investment Summit Ballroom 1, [DATE]" at bounding box center [373, 174] width 409 height 55
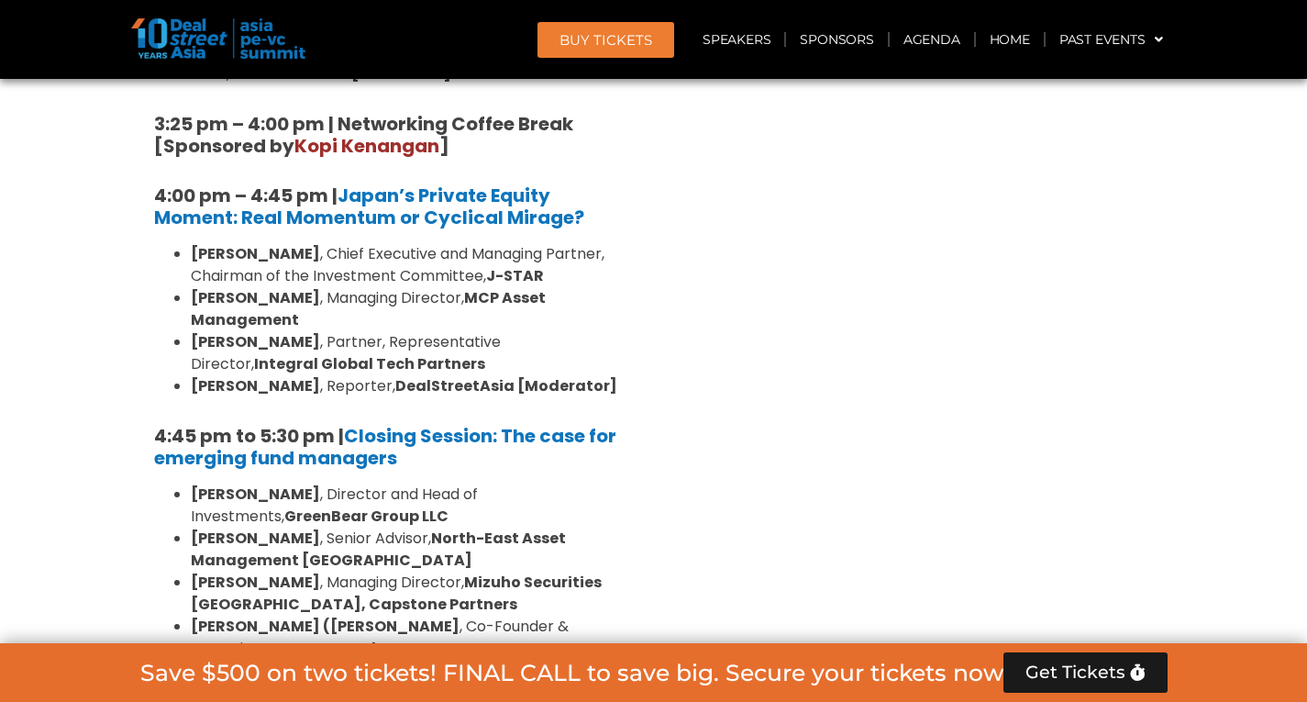
scroll to position [5600, 0]
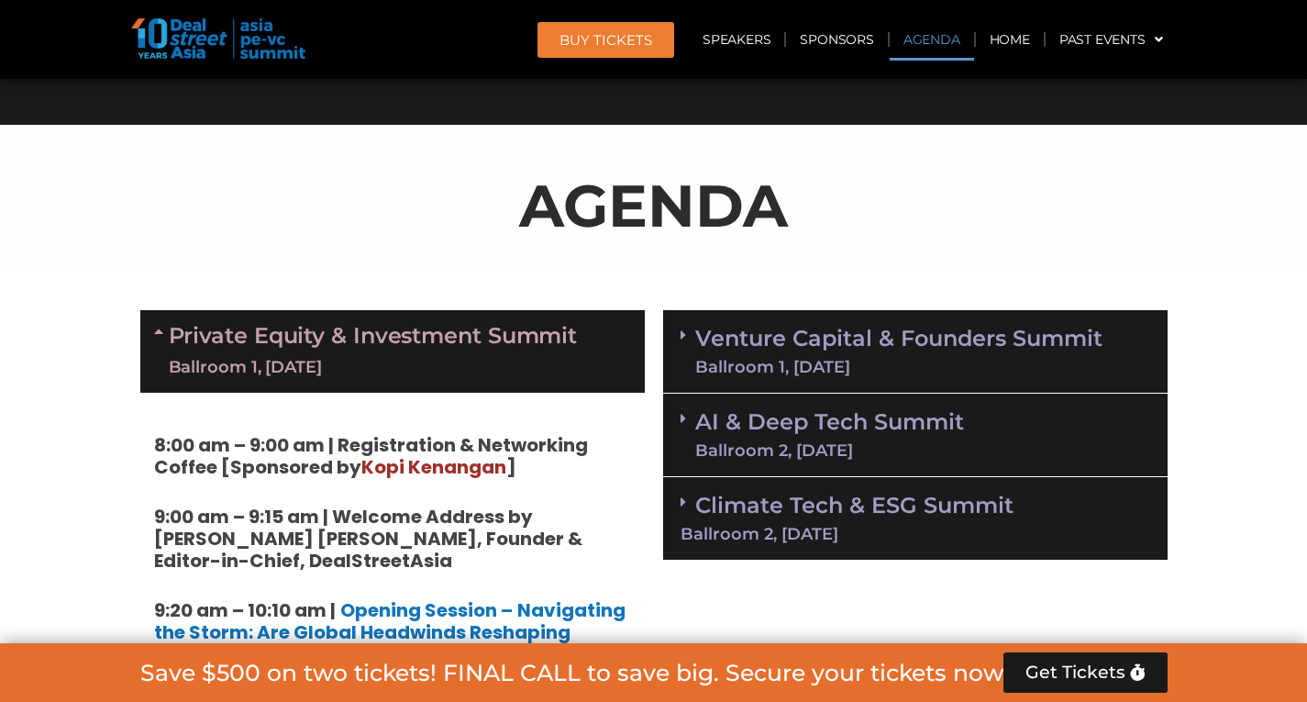
click at [789, 359] on div "Ballroom 1, [DATE]" at bounding box center [898, 367] width 407 height 17
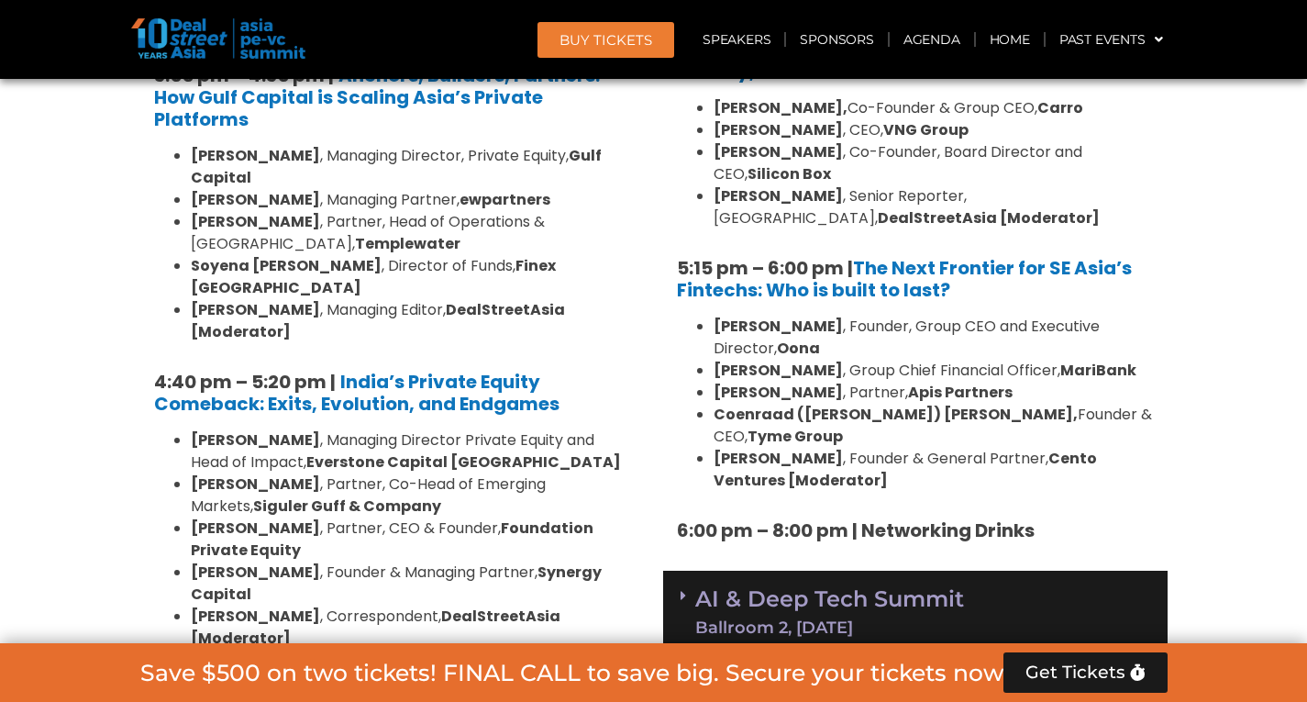
click at [877, 588] on link "AI & Deep Tech Summit Ballroom 2, [DATE]" at bounding box center [829, 612] width 269 height 48
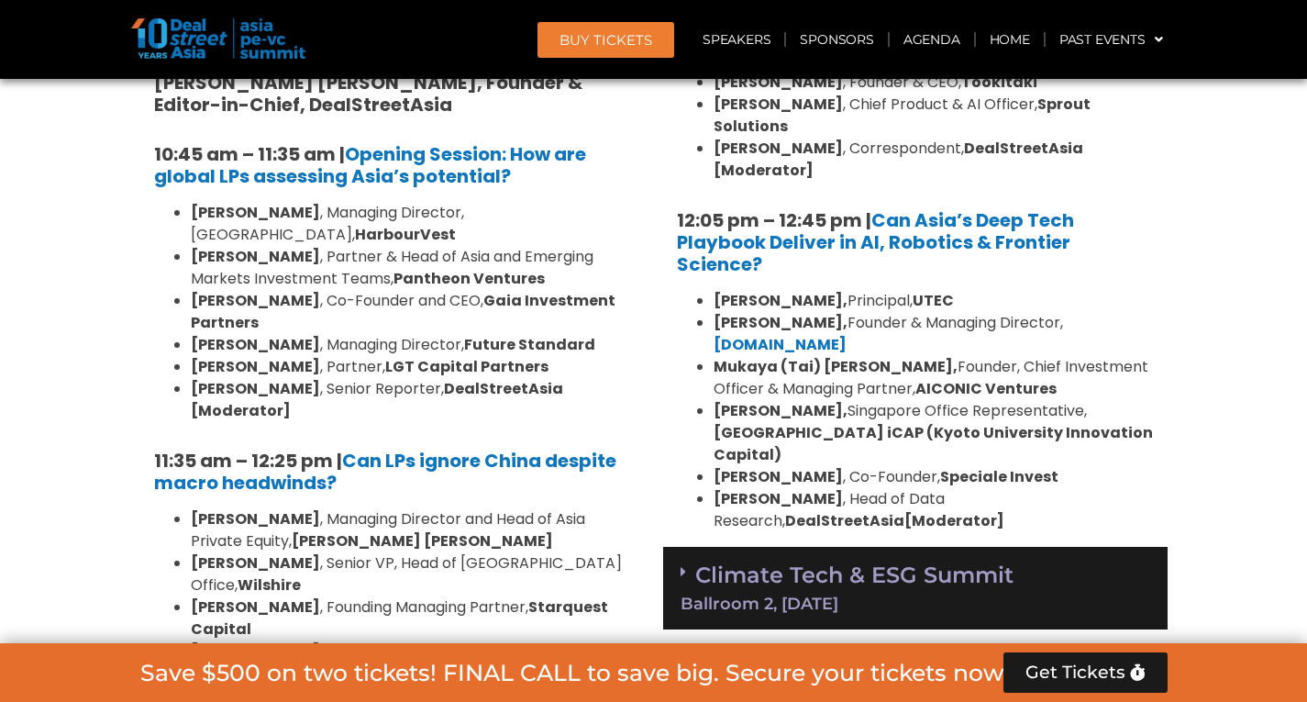
scroll to position [4325, 0]
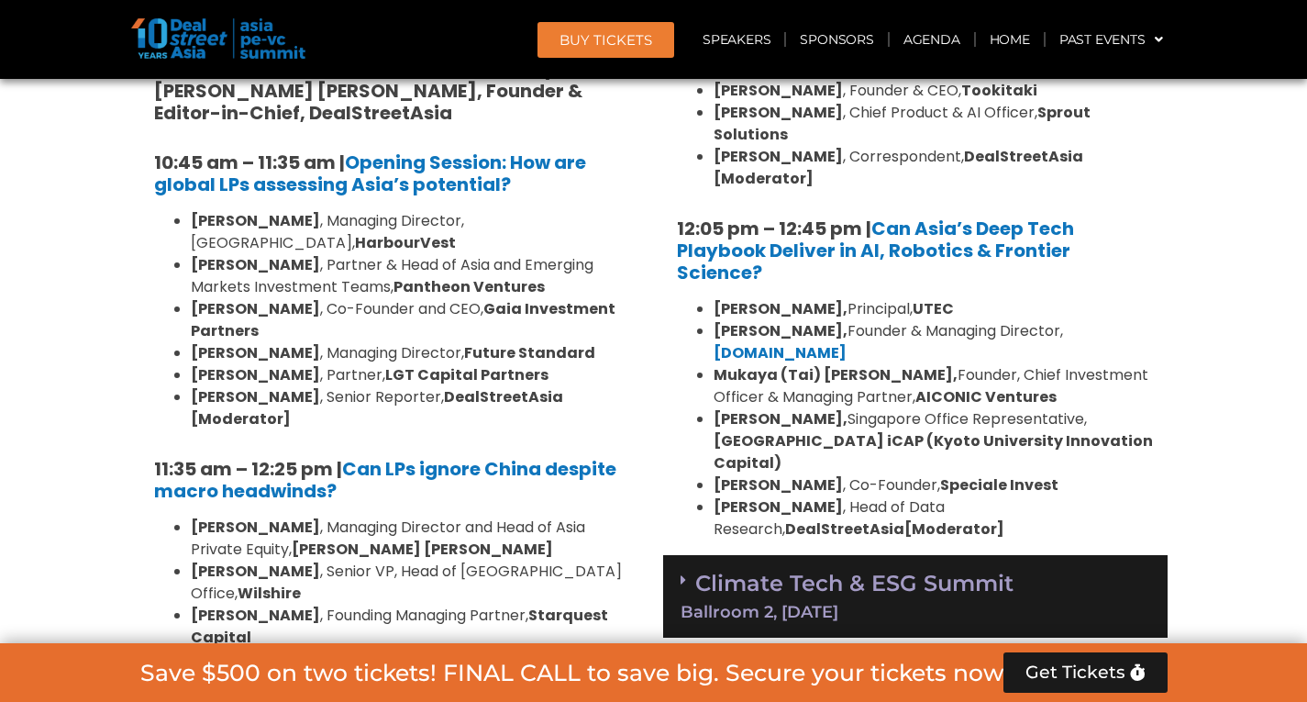
click at [920, 555] on div "Climate Tech & ESG Summit Ballroom 2, [DATE]" at bounding box center [915, 596] width 504 height 83
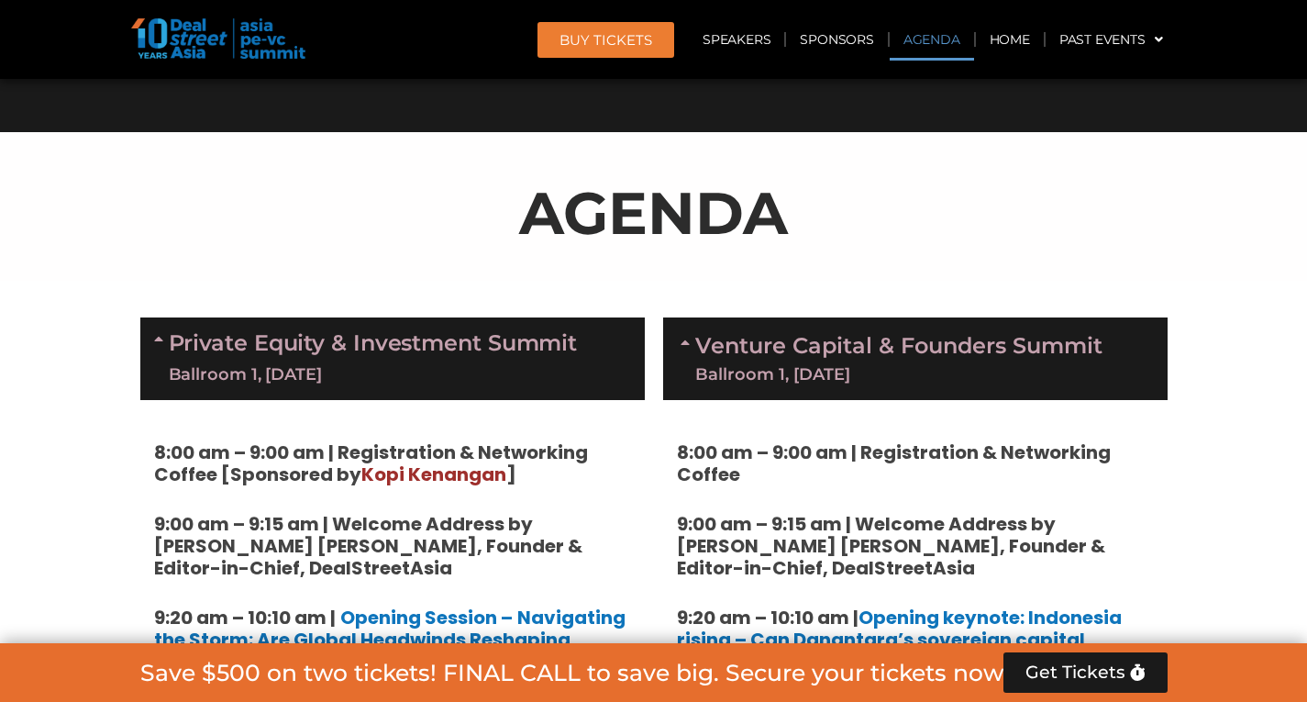
scroll to position [891, 0]
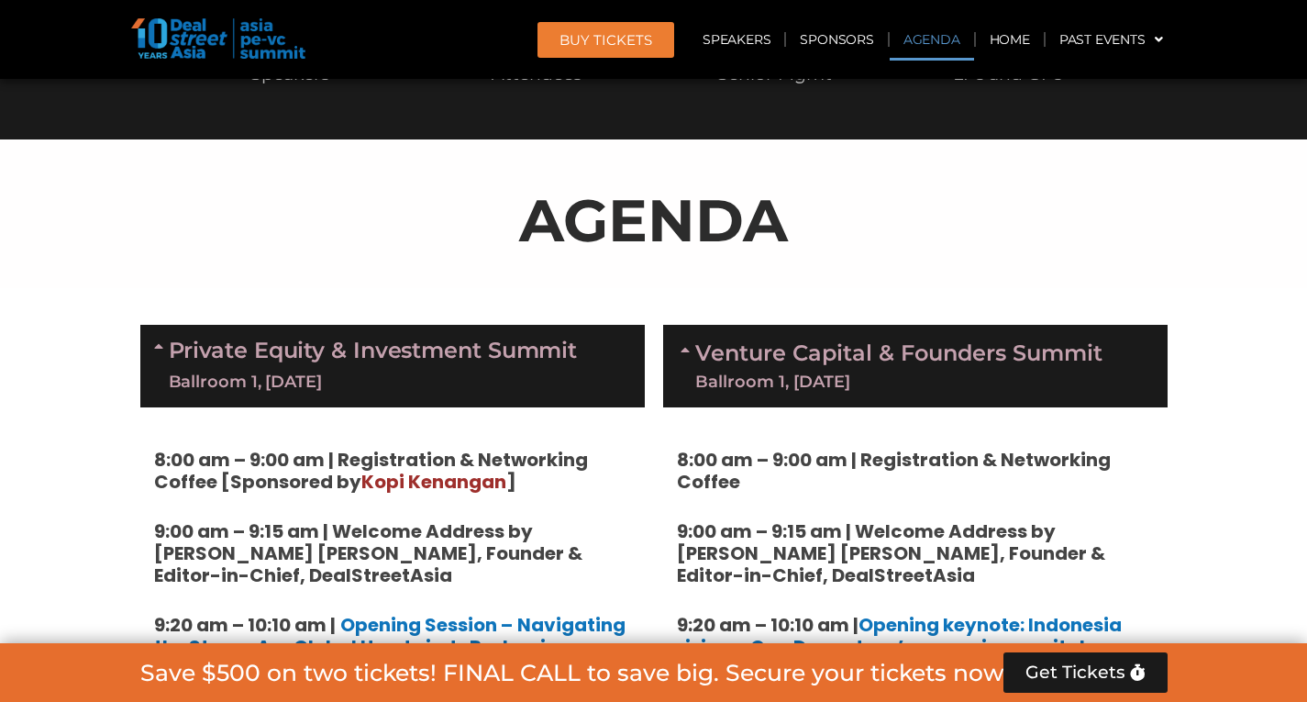
click at [582, 343] on div "Private Equity & Investment Summit Ballroom 1, [DATE]" at bounding box center [392, 366] width 504 height 83
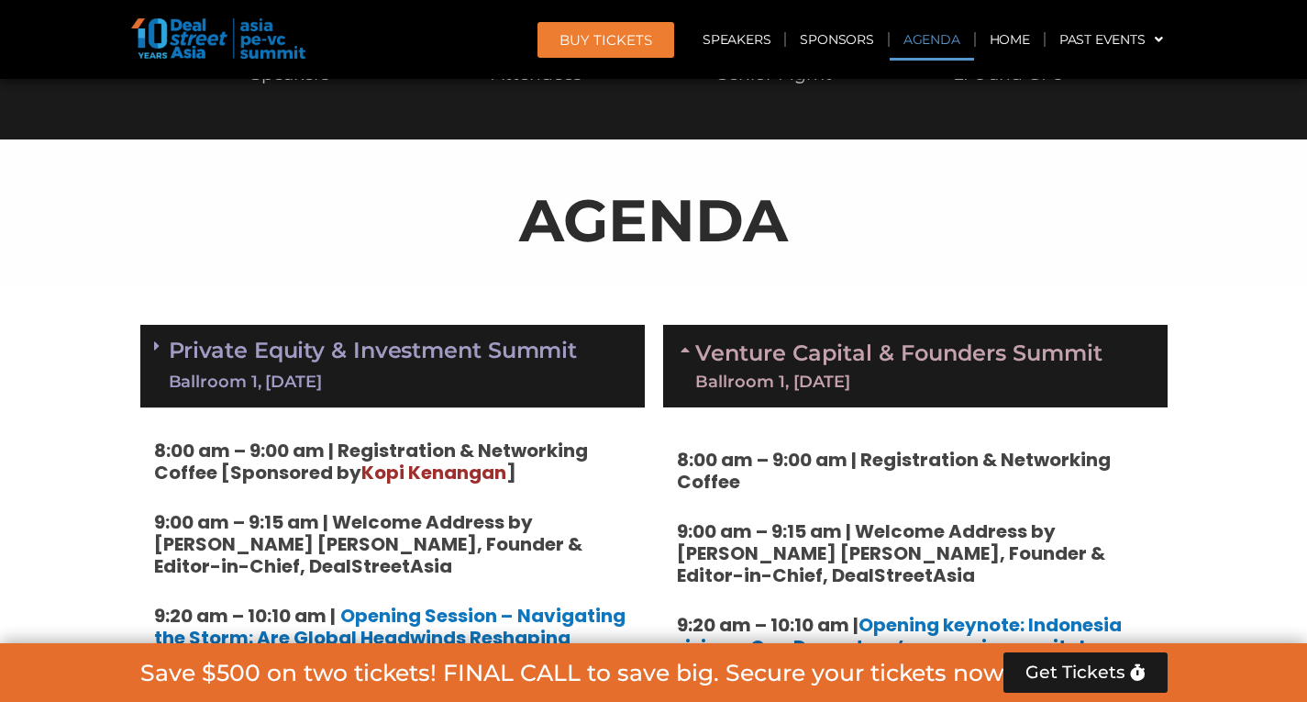
click at [742, 342] on link "Venture Capital & Founders​ Summit Ballroom 1, [DATE]" at bounding box center [898, 366] width 407 height 48
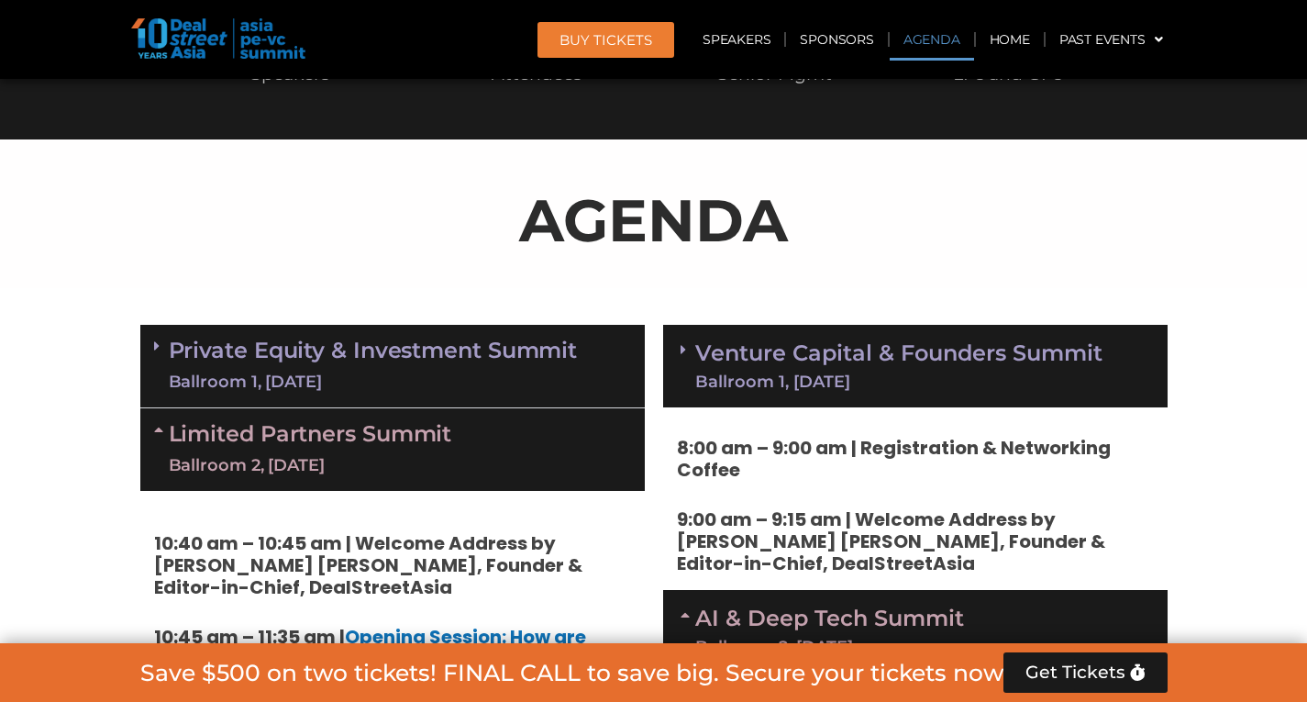
click at [527, 441] on div "Limited Partners [GEOGRAPHIC_DATA] 2, [DATE]" at bounding box center [392, 449] width 504 height 83
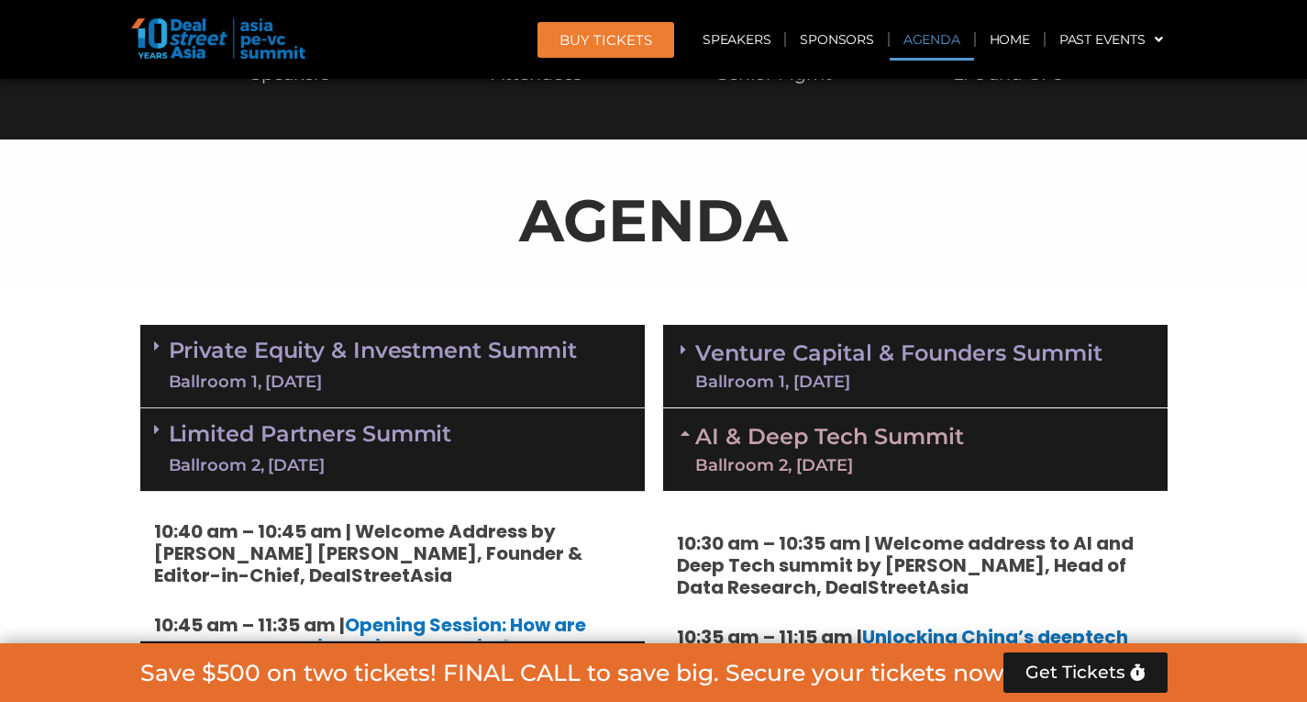
click at [762, 431] on link "AI & Deep Tech Summit Ballroom 2, [DATE]" at bounding box center [829, 450] width 269 height 48
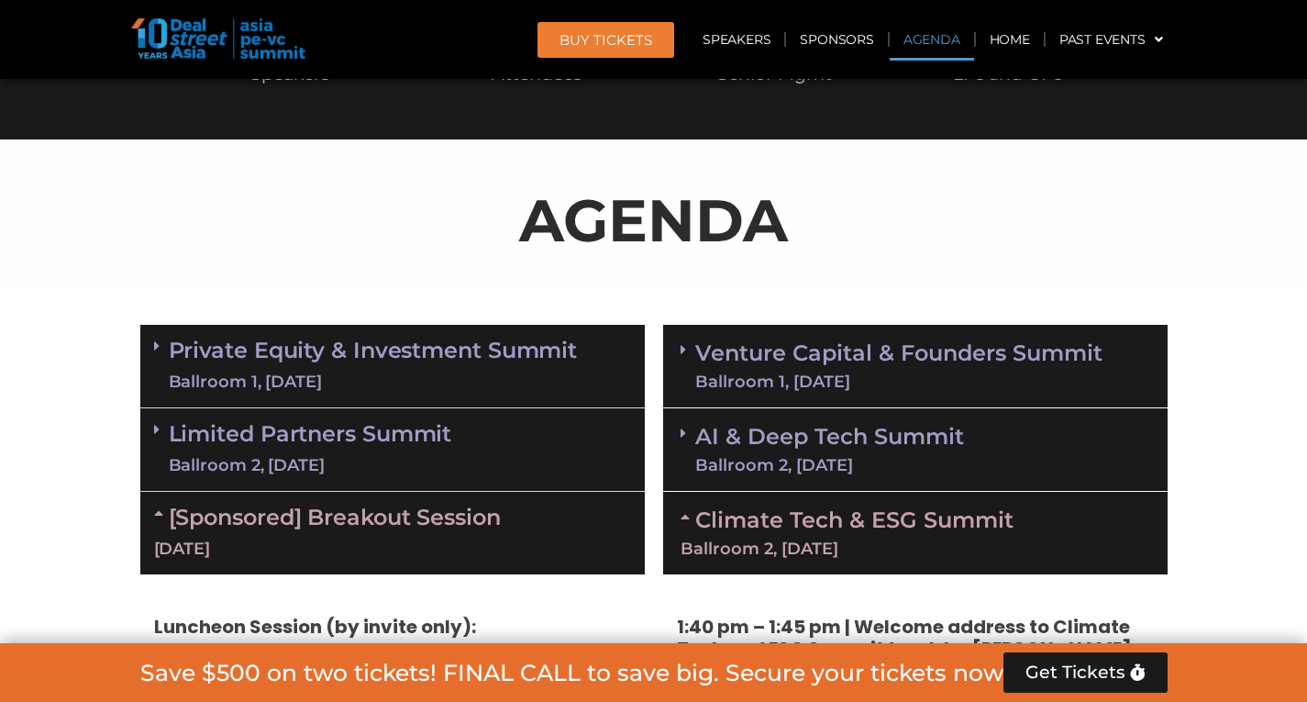
click at [539, 527] on div "[Sponsored] Breakout Session [DATE]" at bounding box center [392, 533] width 504 height 83
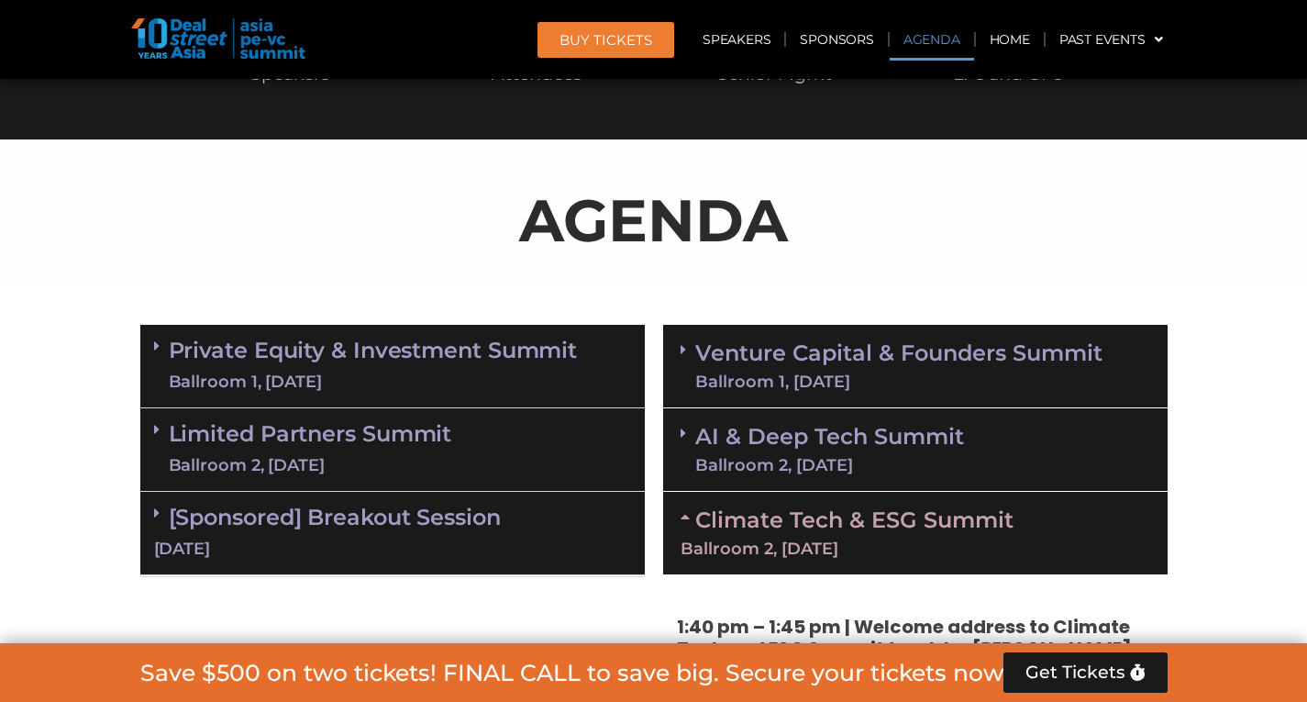
click at [792, 515] on link "Climate Tech & ESG Summit Ballroom 2, [DATE]" at bounding box center [915, 531] width 470 height 50
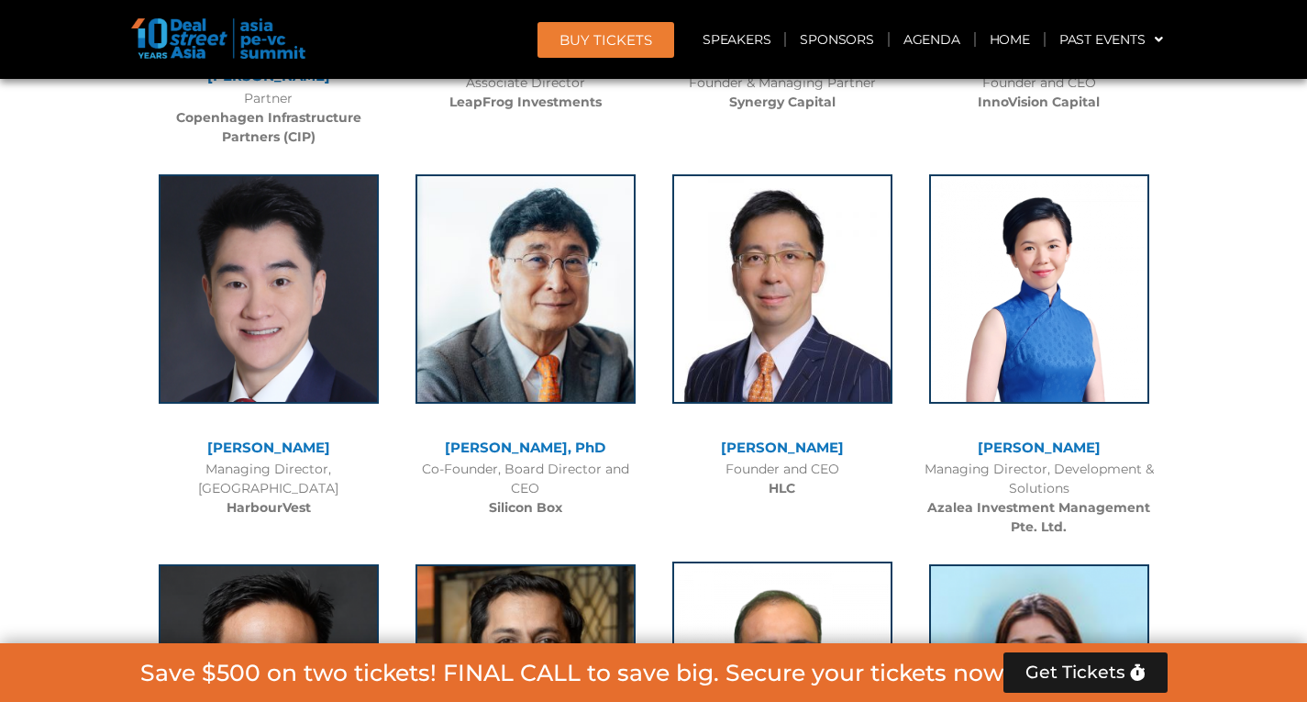
scroll to position [9514, 0]
